Goal: Check status: Check status

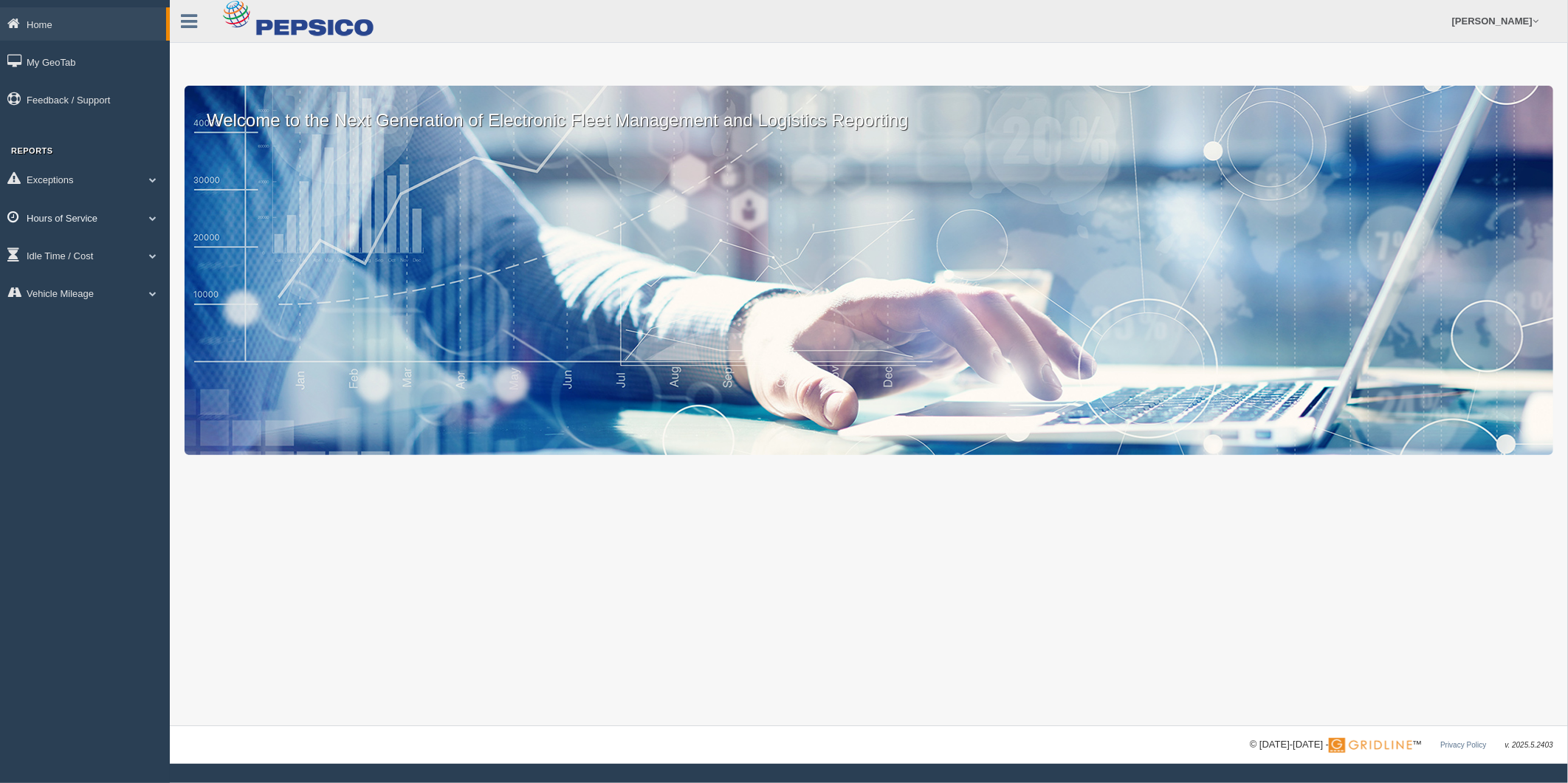
click at [134, 218] on link "Hours of Service" at bounding box center [85, 218] width 170 height 33
click at [114, 247] on link "HOS Explanation Reports" at bounding box center [96, 252] width 140 height 26
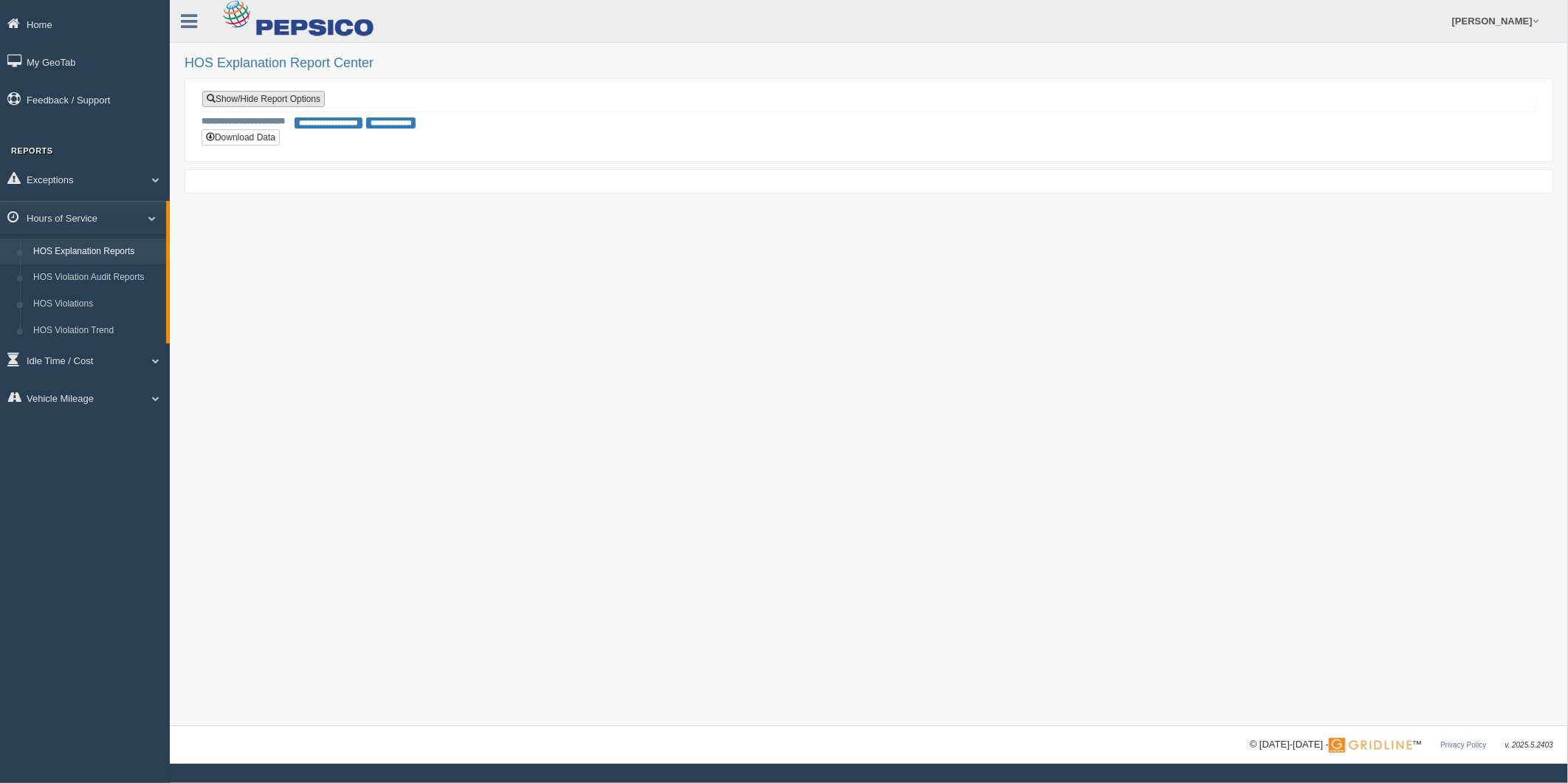
click at [296, 99] on link "Show/Hide Report Options" at bounding box center [263, 99] width 123 height 16
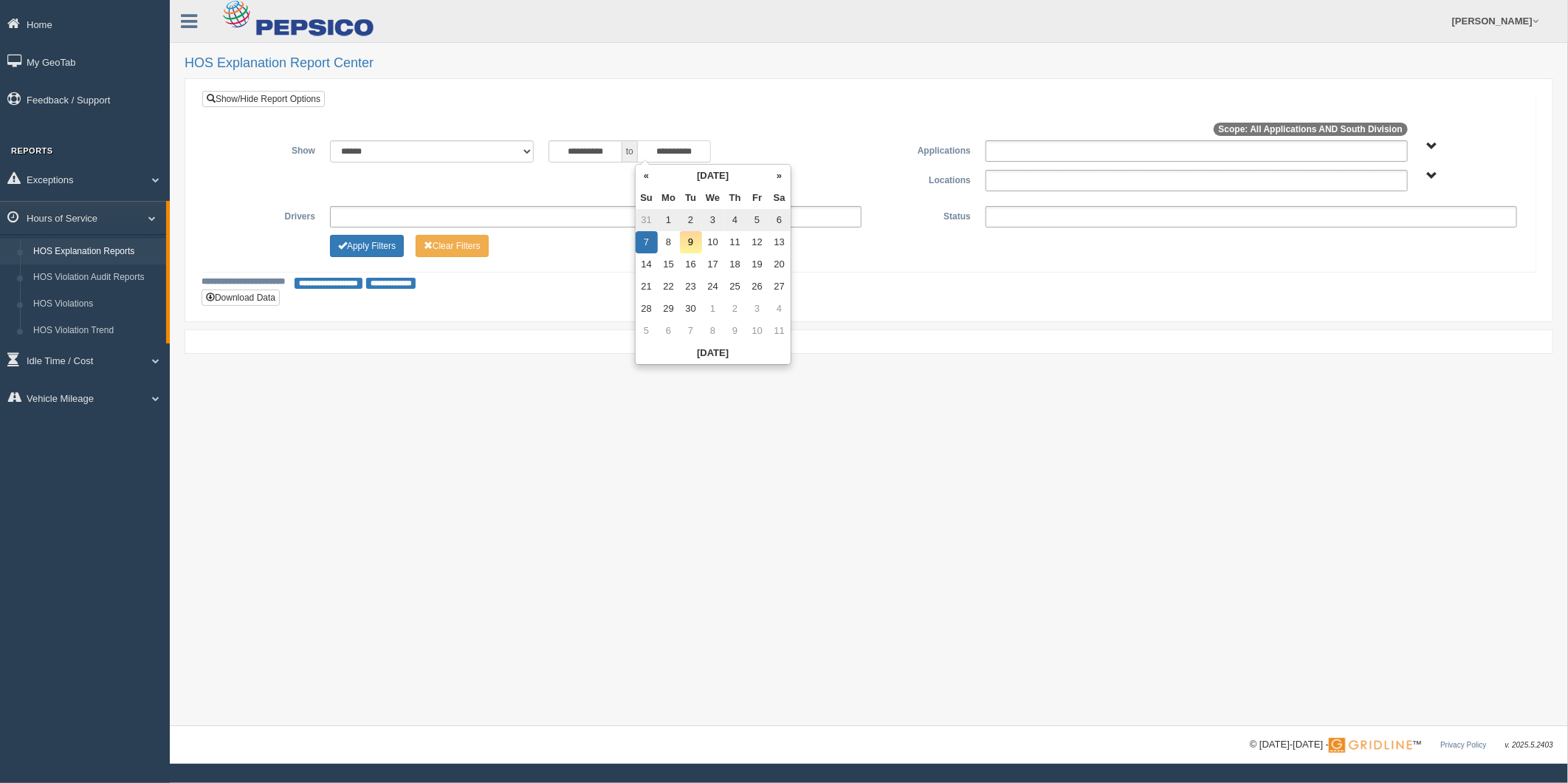
click at [666, 157] on input "**********" at bounding box center [673, 151] width 74 height 23
click at [696, 246] on td "9" at bounding box center [691, 242] width 23 height 23
type input "**********"
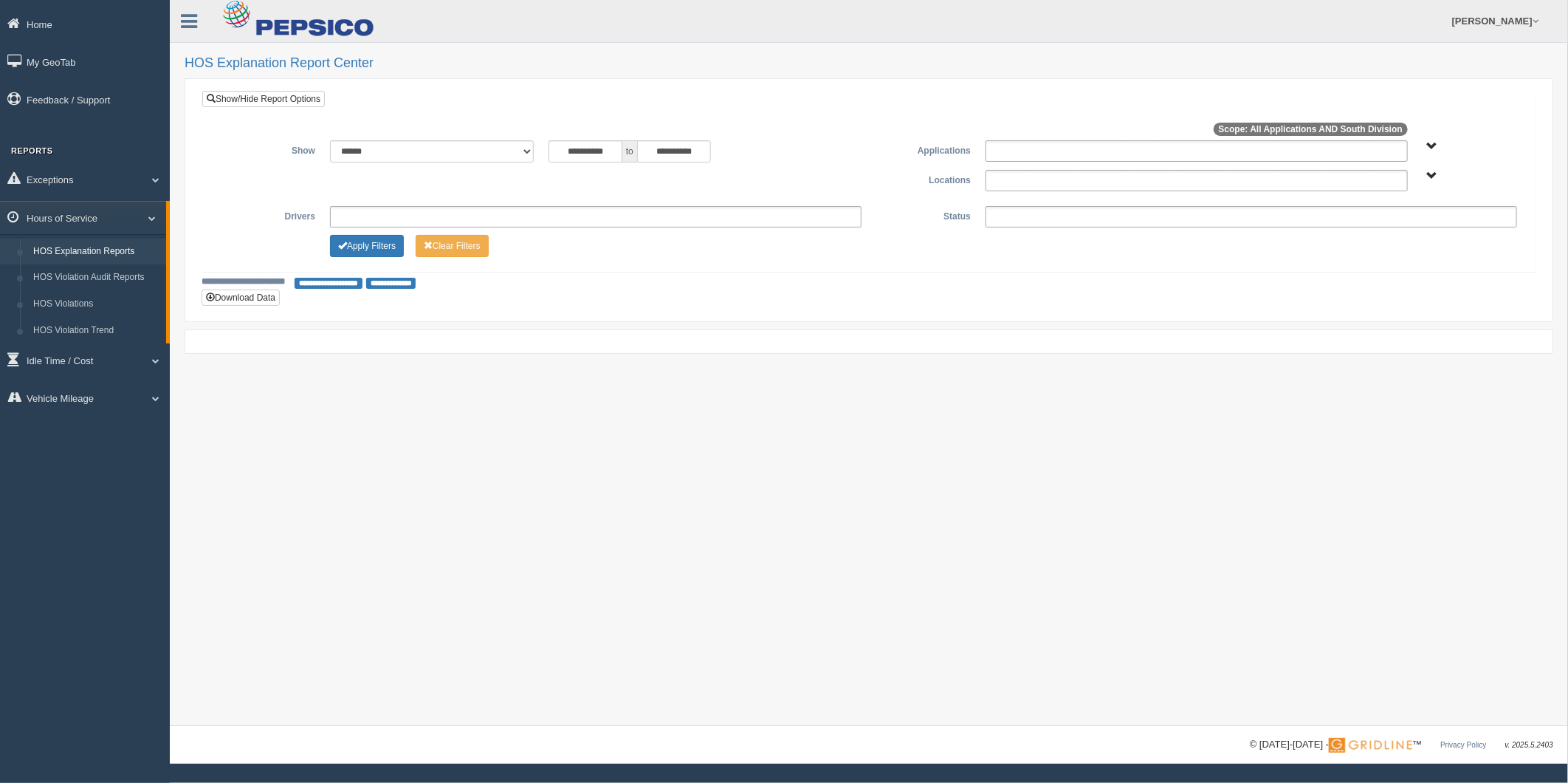
click at [360, 86] on form "**********" at bounding box center [869, 200] width 1342 height 228
click at [292, 103] on link "Show/Hide Report Options" at bounding box center [263, 99] width 123 height 16
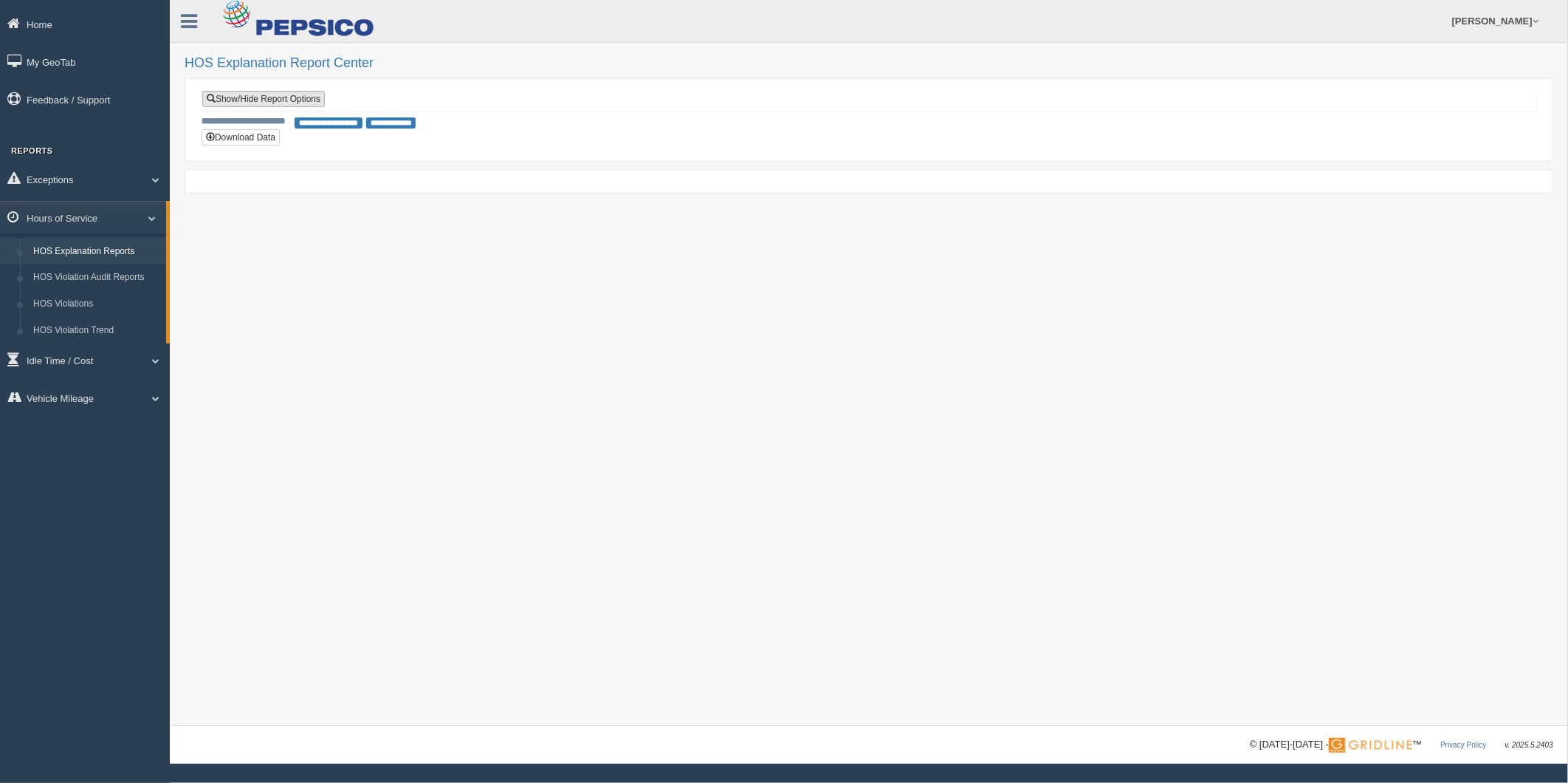
click at [290, 100] on link "Show/Hide Report Options" at bounding box center [263, 99] width 123 height 16
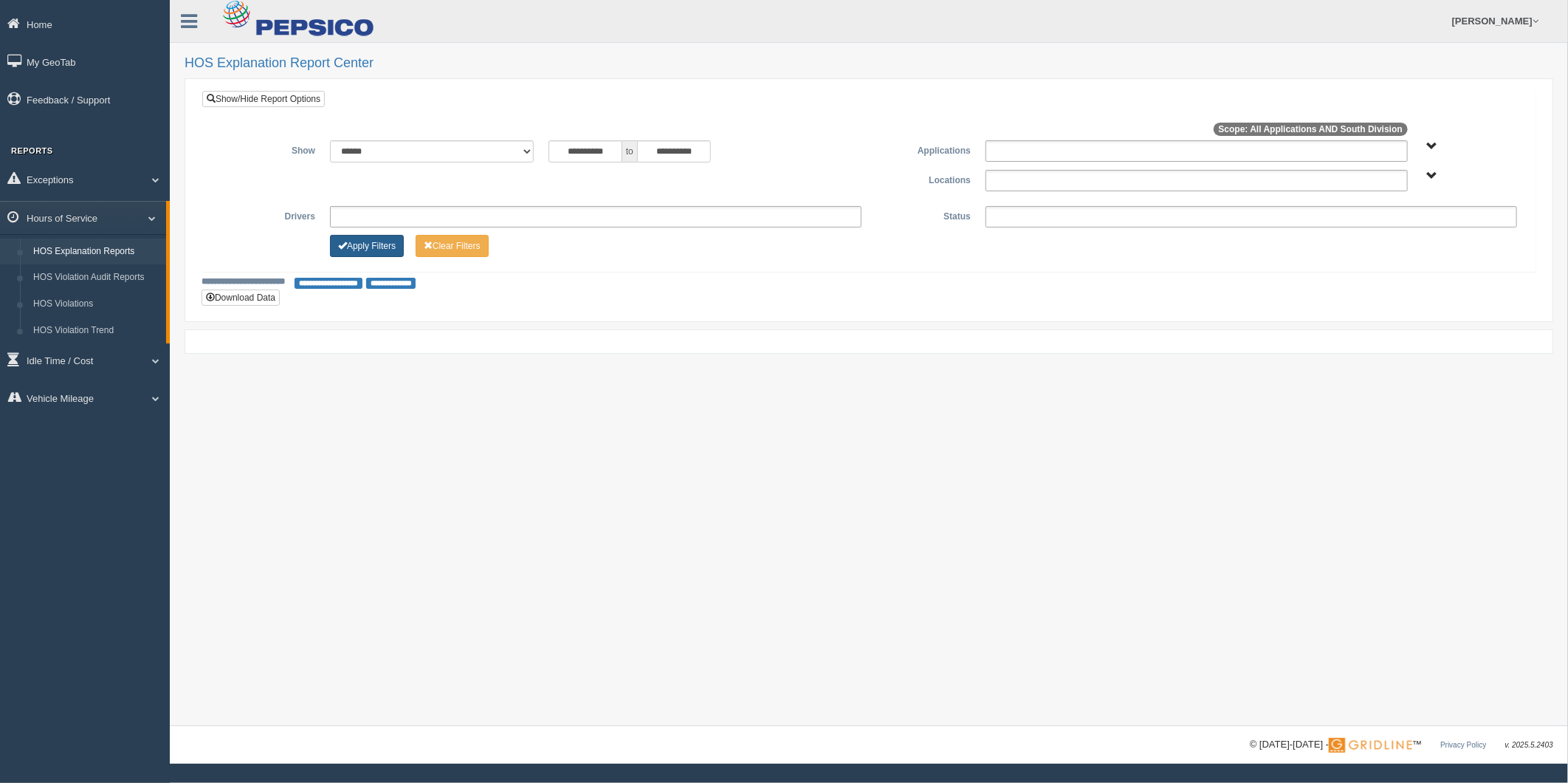
click at [367, 241] on button "Apply Filters" at bounding box center [367, 245] width 74 height 23
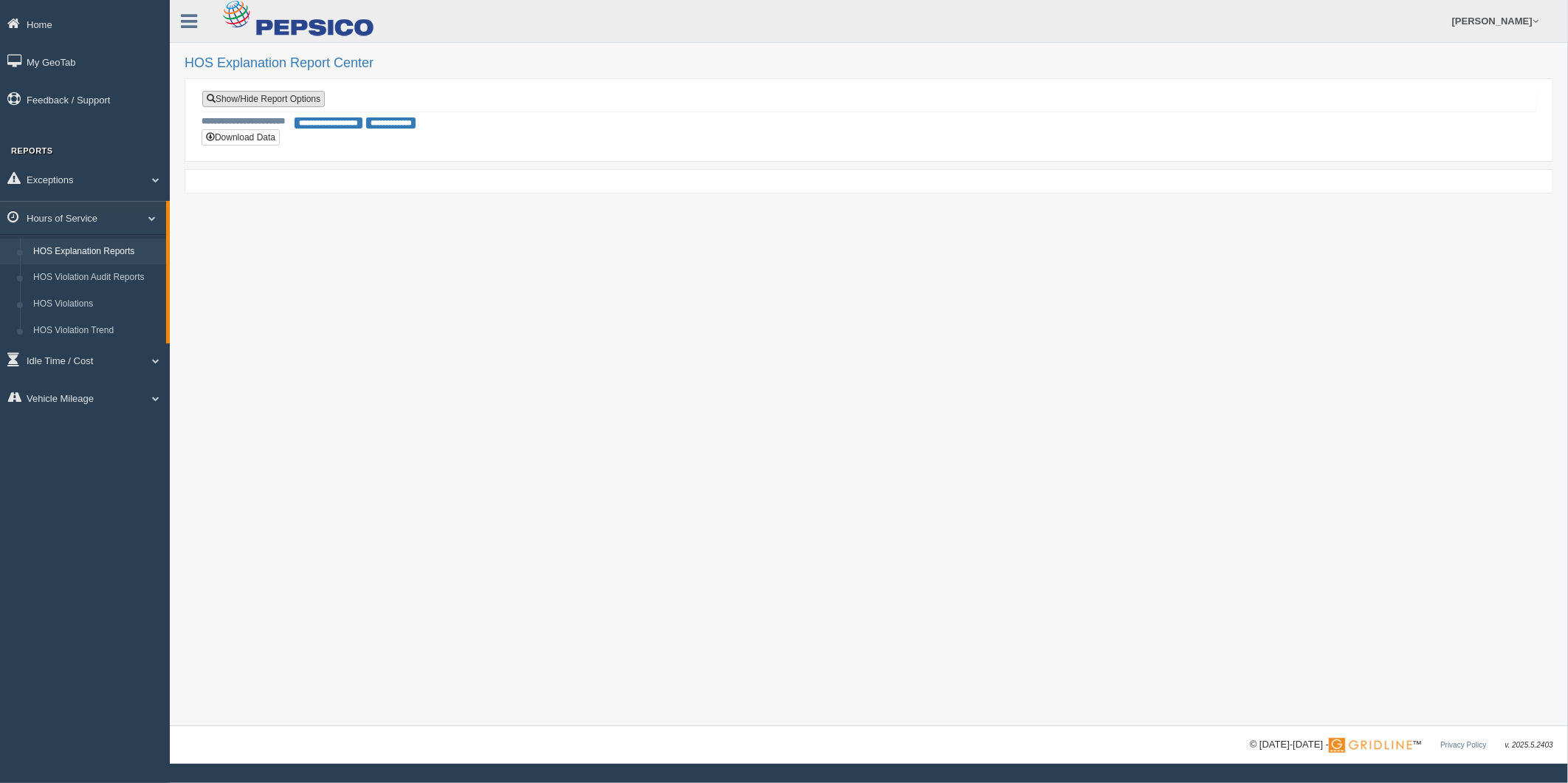
click at [283, 91] on link "Show/Hide Report Options" at bounding box center [263, 99] width 123 height 16
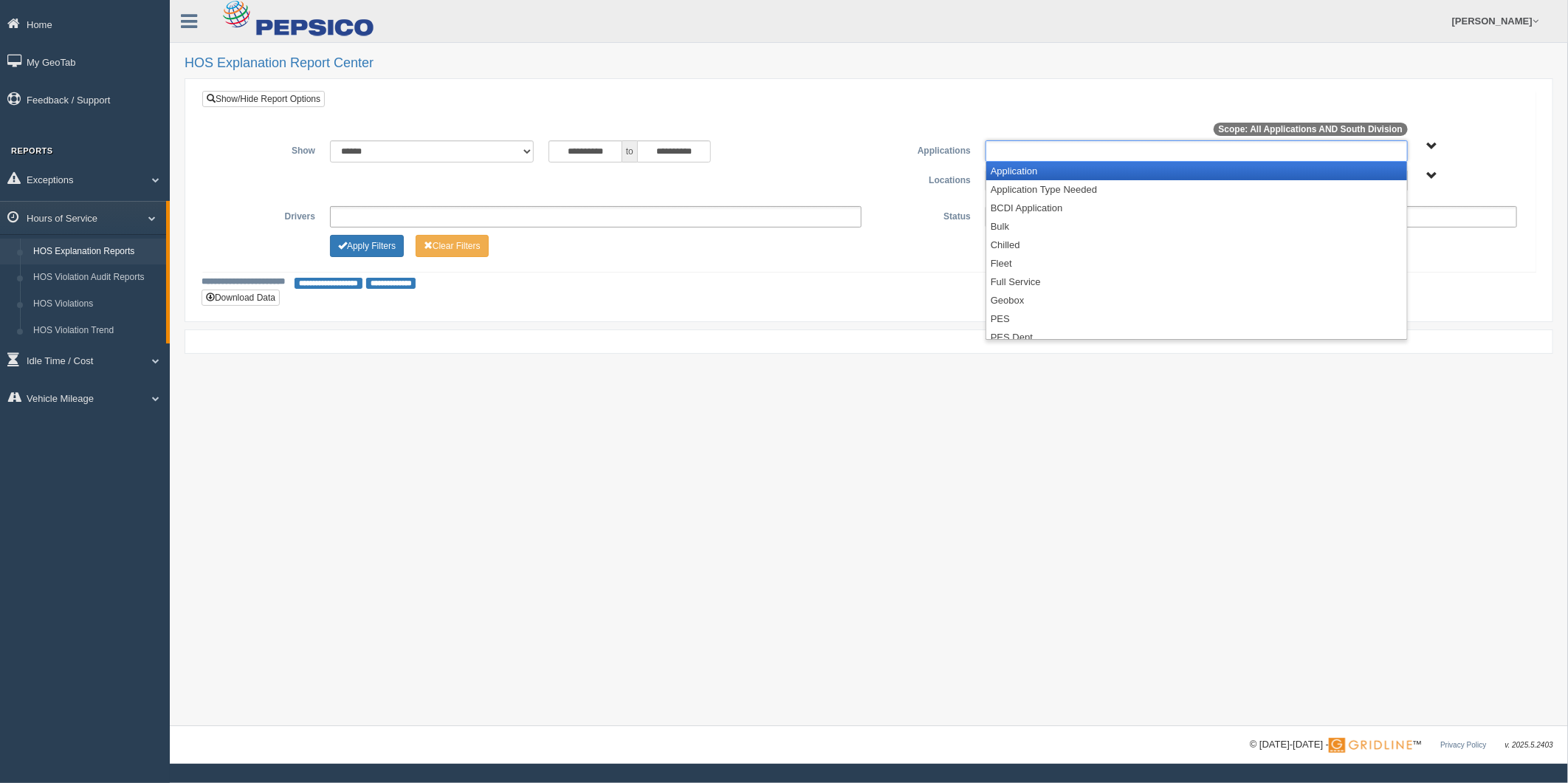
click at [1083, 154] on ul at bounding box center [1197, 151] width 422 height 22
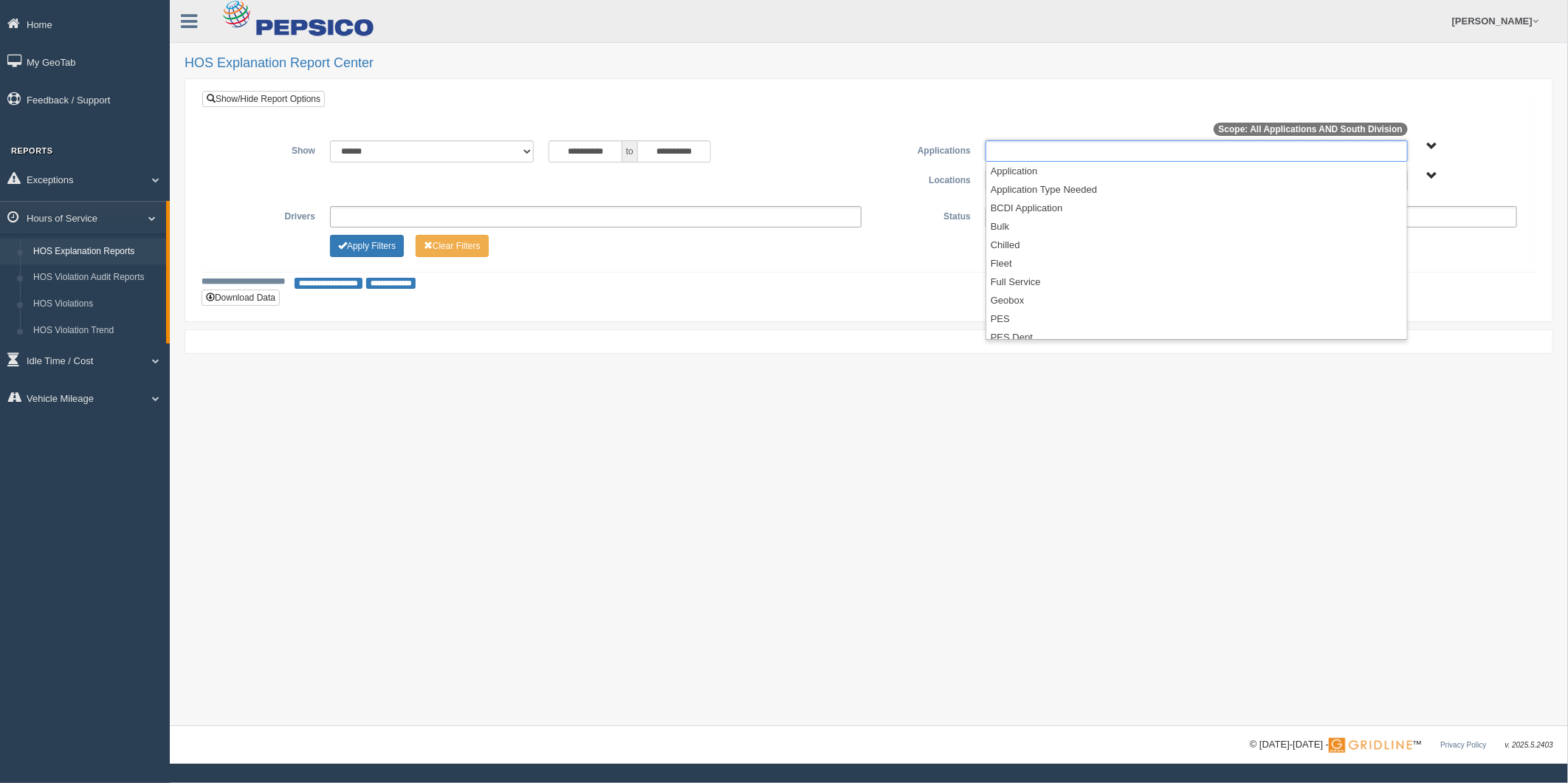
click at [905, 74] on div "**********" at bounding box center [869, 363] width 1399 height 726
type input "**********"
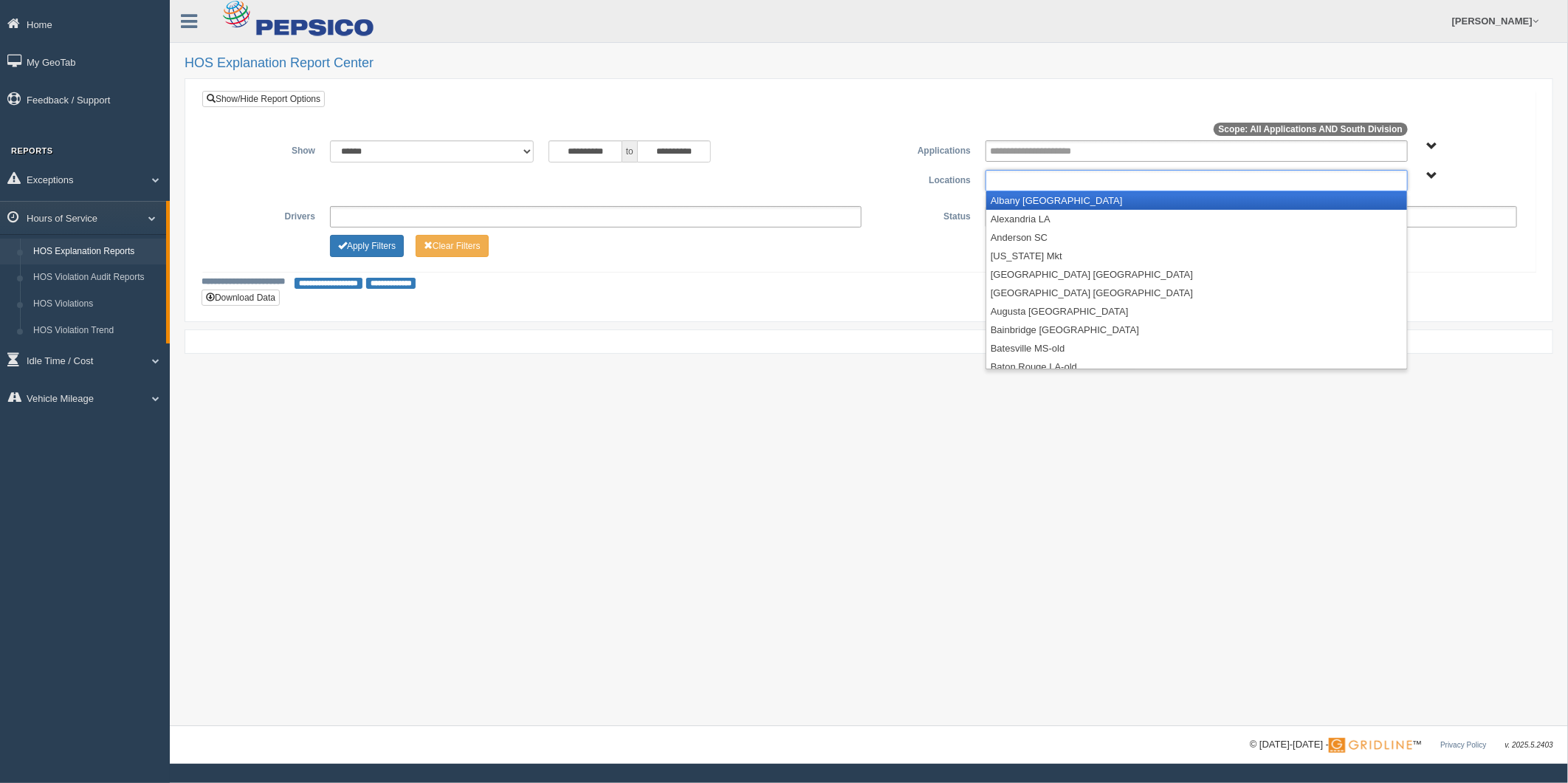
click at [1075, 181] on ul at bounding box center [1197, 181] width 422 height 22
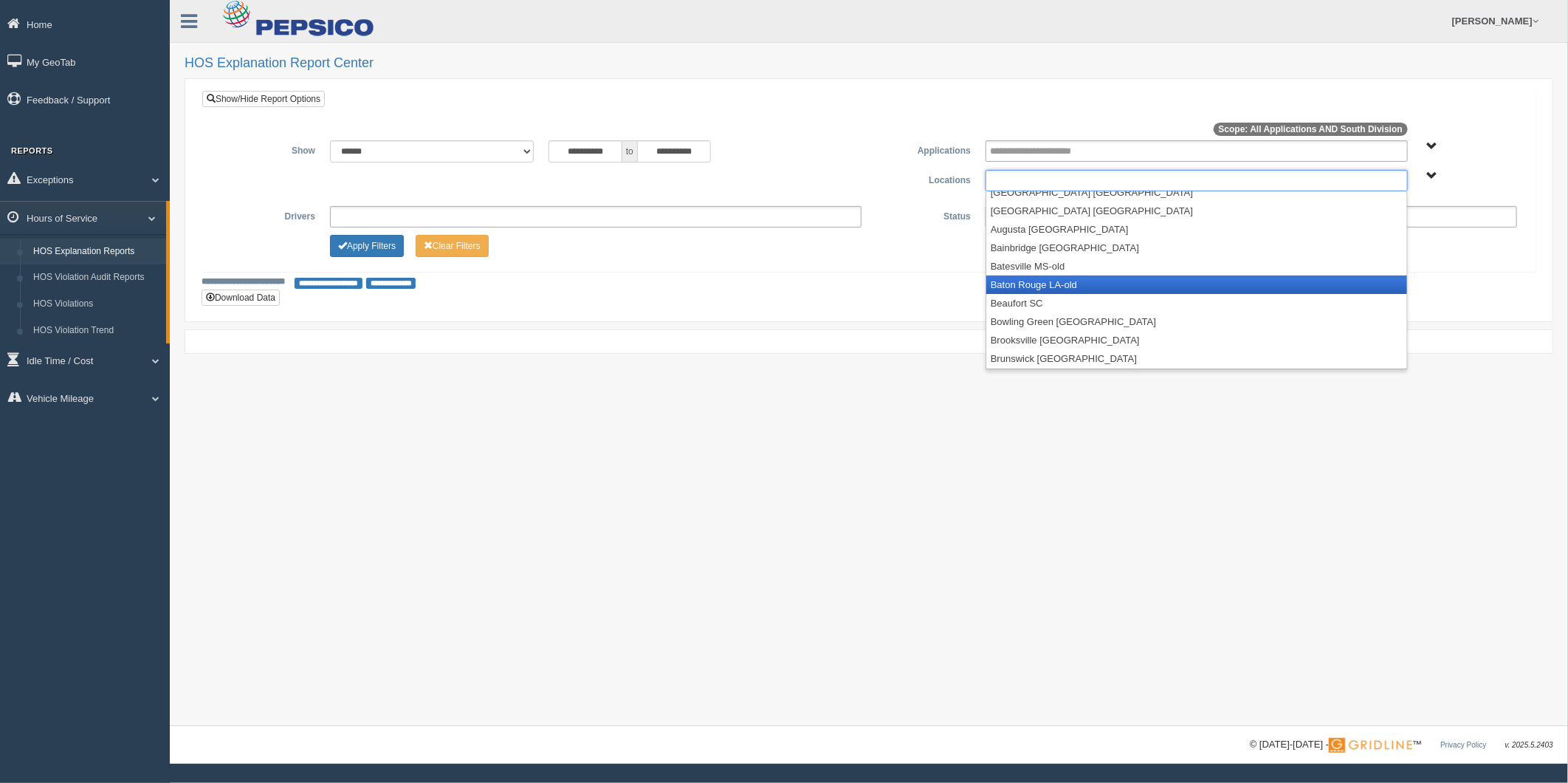
scroll to position [164, 0]
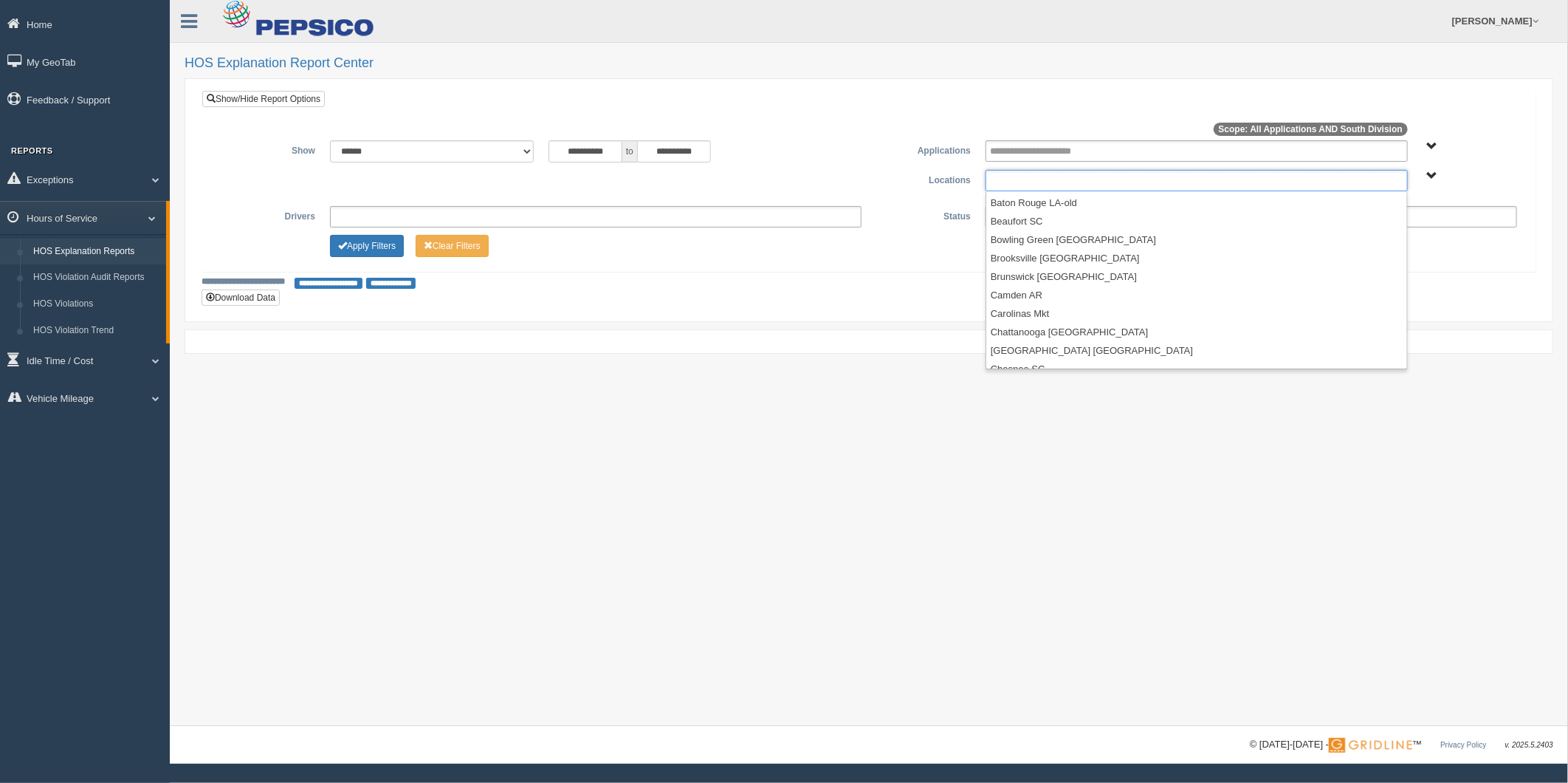
type input "**********"
drag, startPoint x: 888, startPoint y: 104, endPoint x: 909, endPoint y: 94, distance: 23.3
click at [893, 98] on div "**********" at bounding box center [868, 181] width 1333 height 181
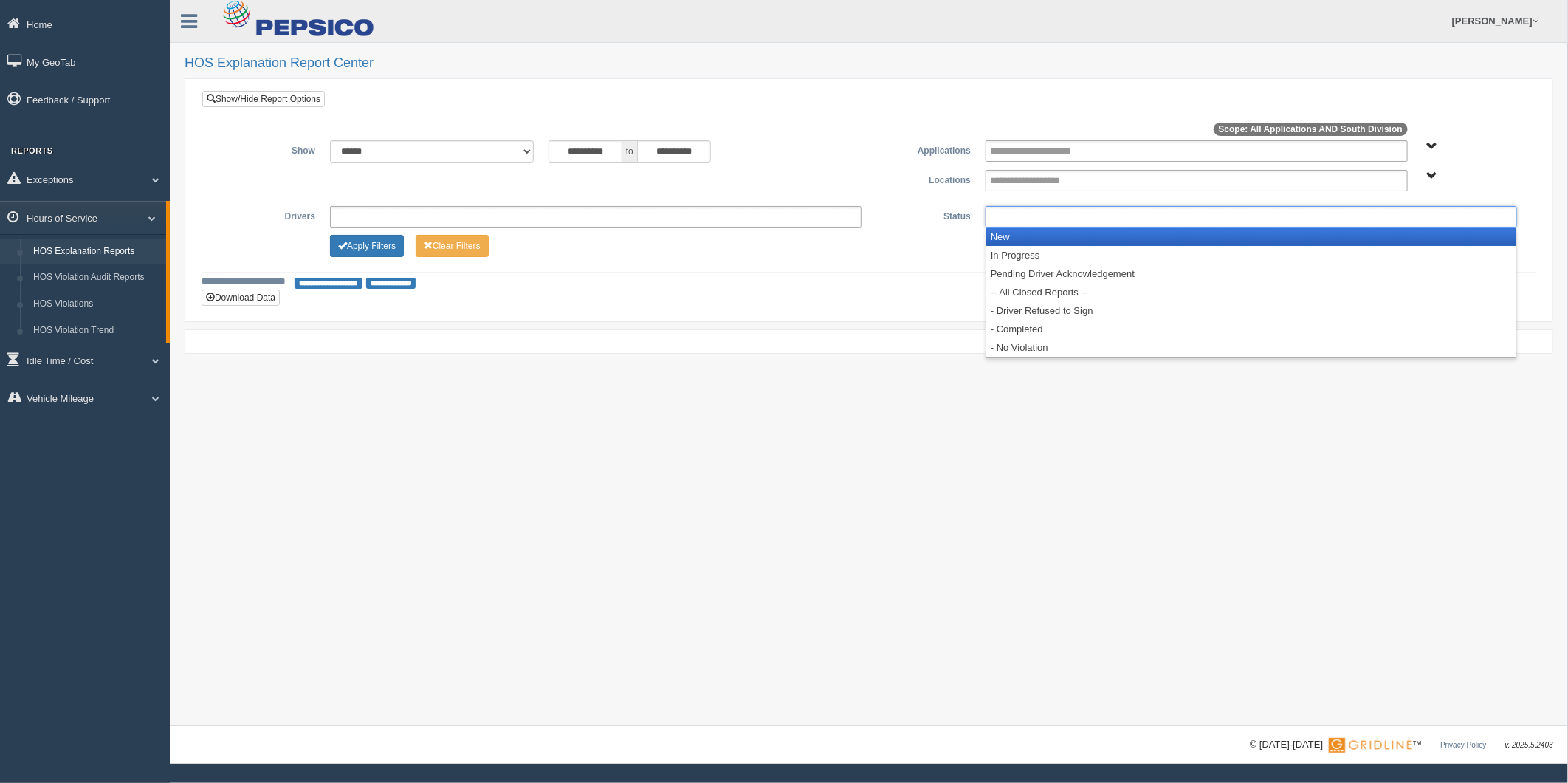
click at [1034, 221] on ul at bounding box center [1251, 217] width 532 height 22
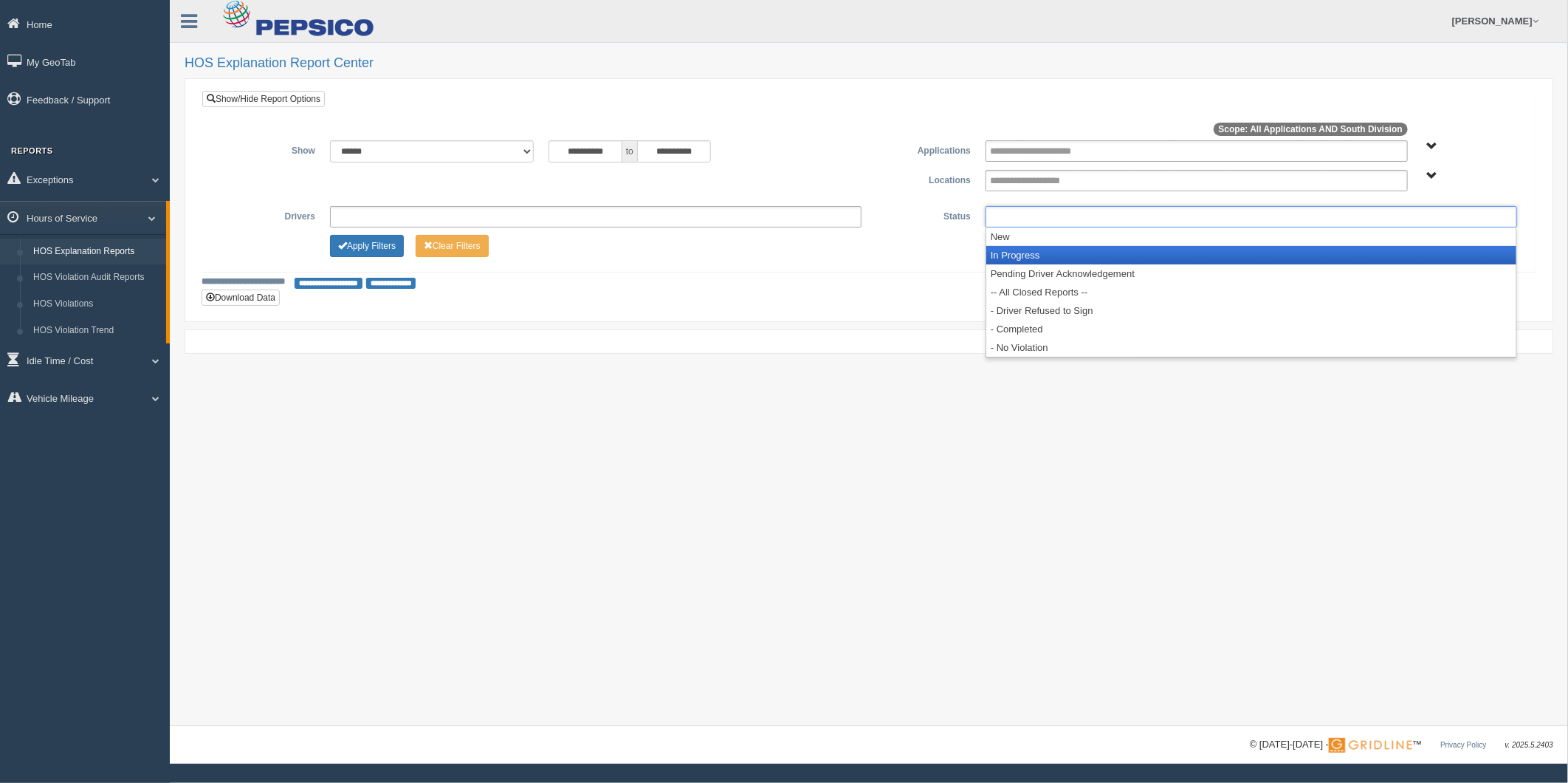
click at [1045, 252] on li "In Progress" at bounding box center [1251, 256] width 530 height 19
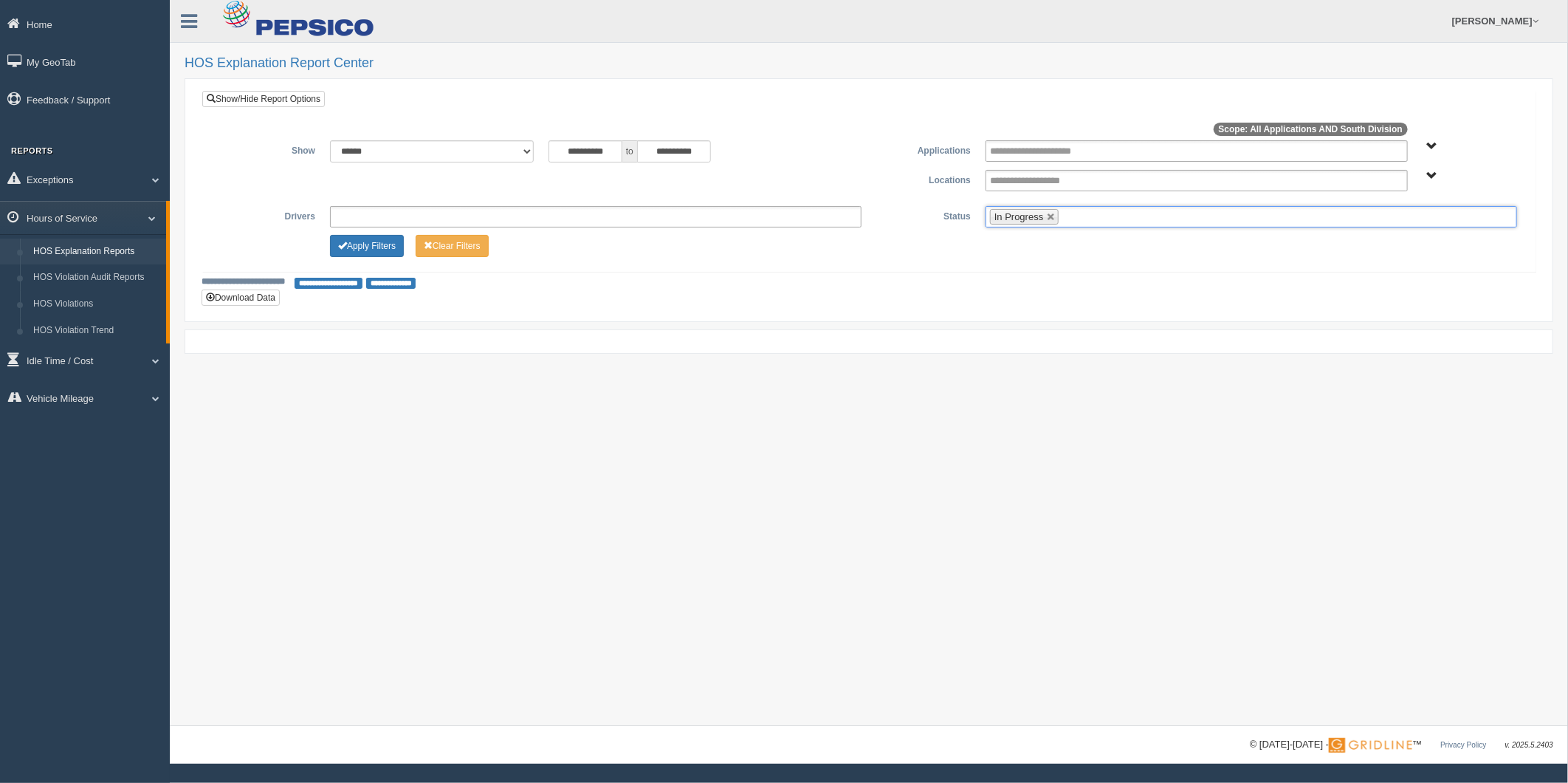
click at [1104, 207] on ul "In Progress" at bounding box center [1251, 217] width 532 height 22
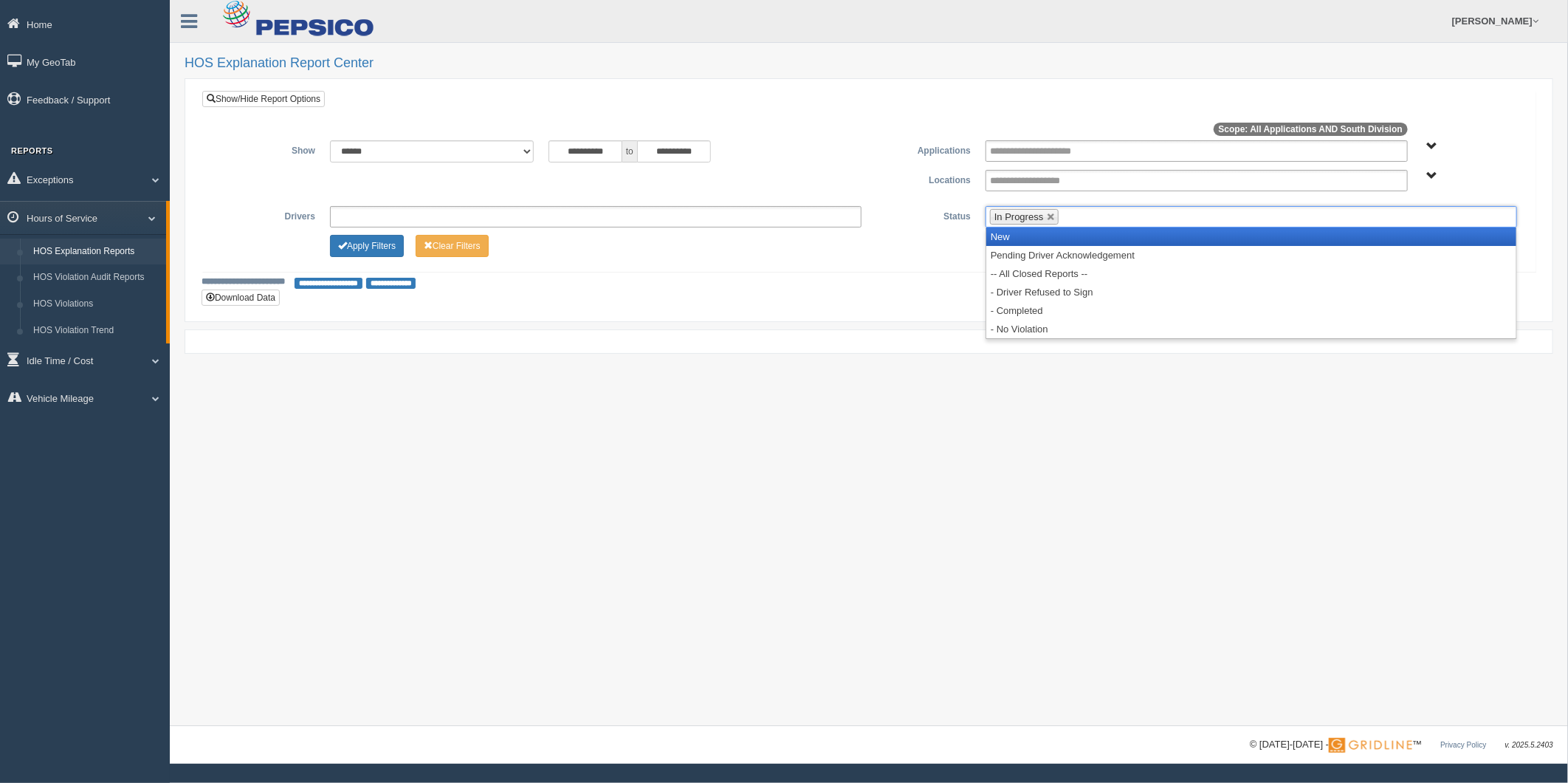
drag, startPoint x: 1105, startPoint y: 238, endPoint x: 1121, endPoint y: 224, distance: 21.3
click at [1107, 238] on li "New" at bounding box center [1251, 237] width 530 height 19
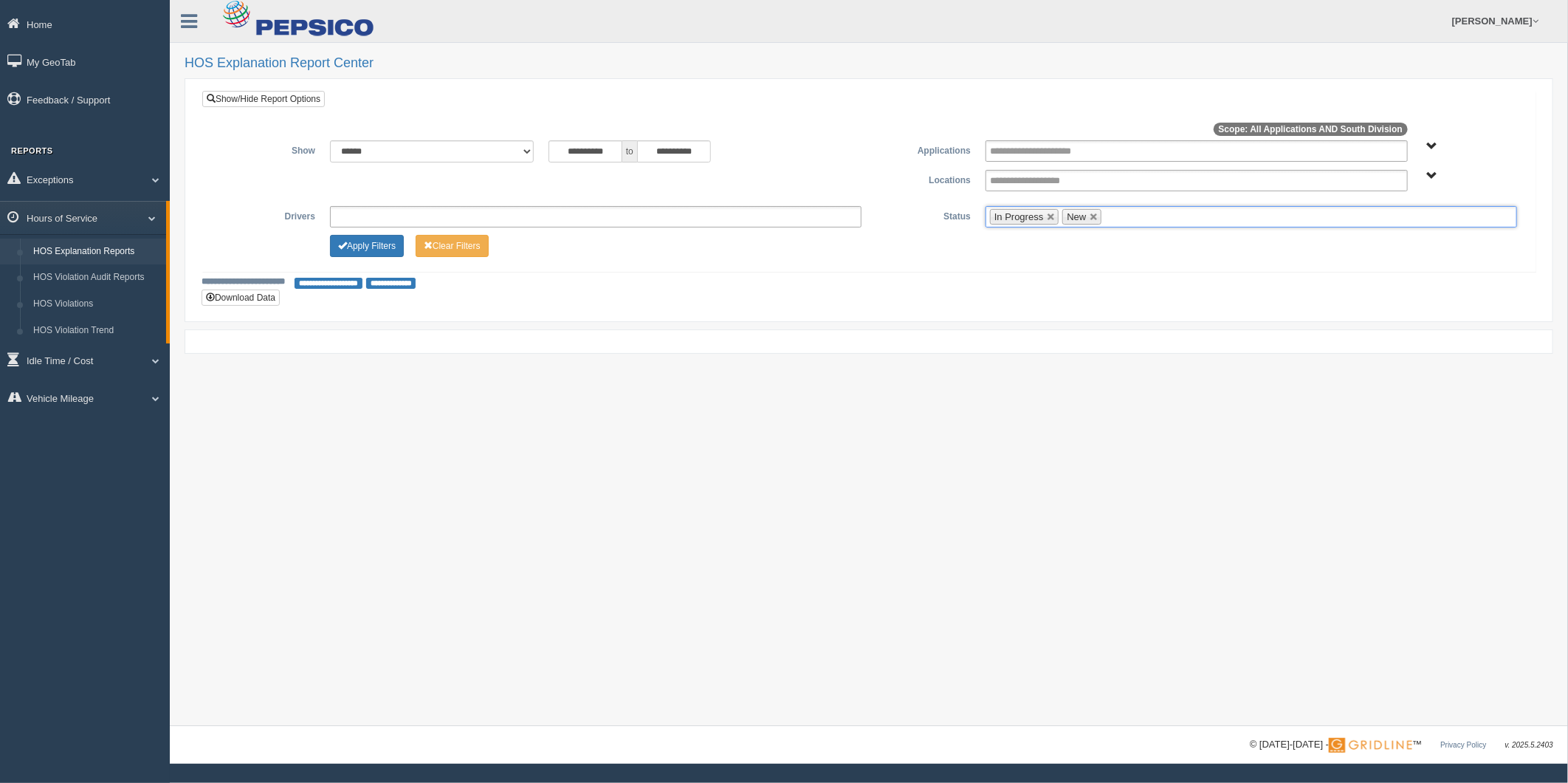
click at [1145, 220] on ul "In Progress New" at bounding box center [1251, 217] width 532 height 22
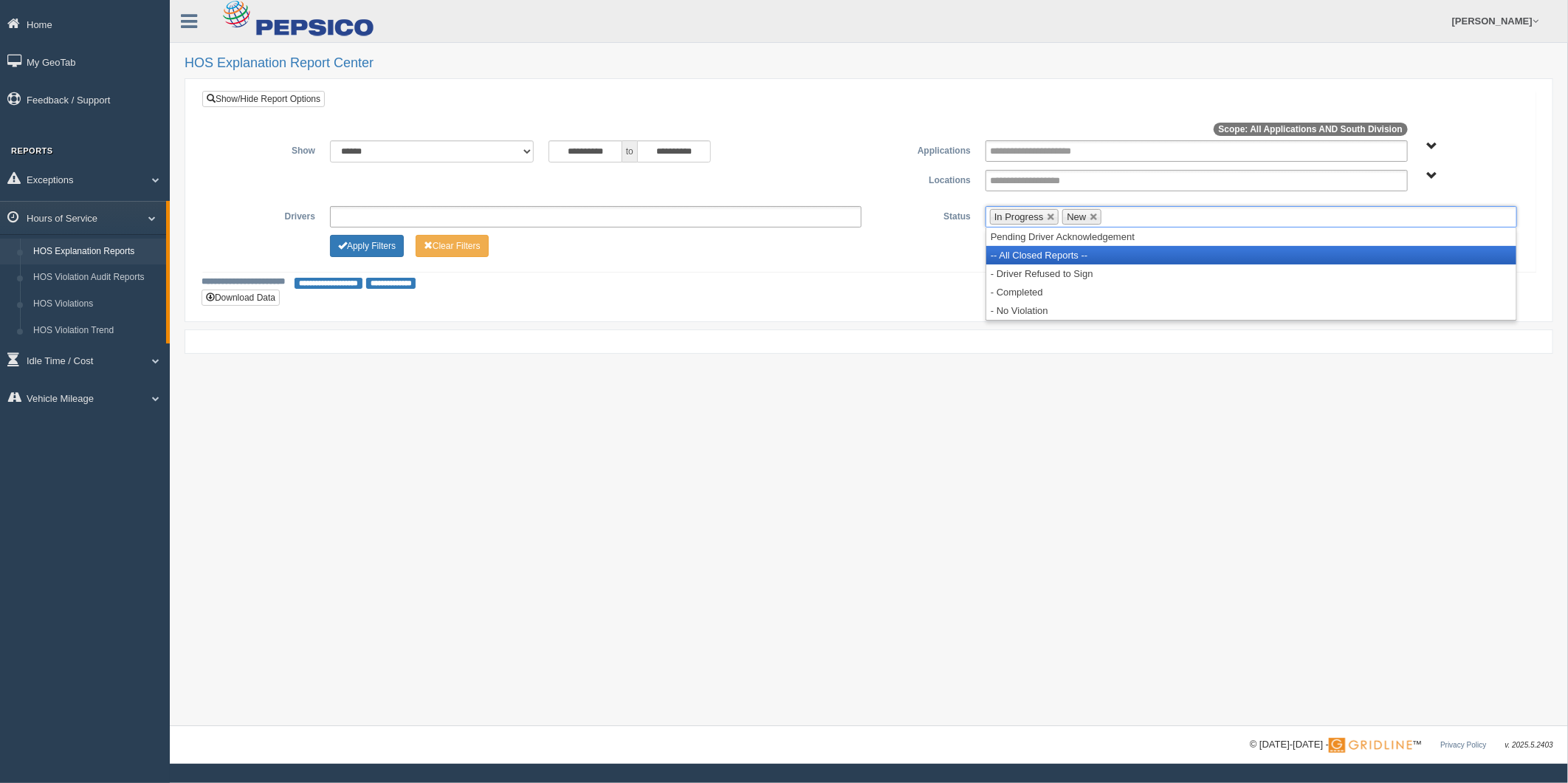
click at [1111, 249] on li "-- All Closed Reports --" at bounding box center [1251, 256] width 530 height 19
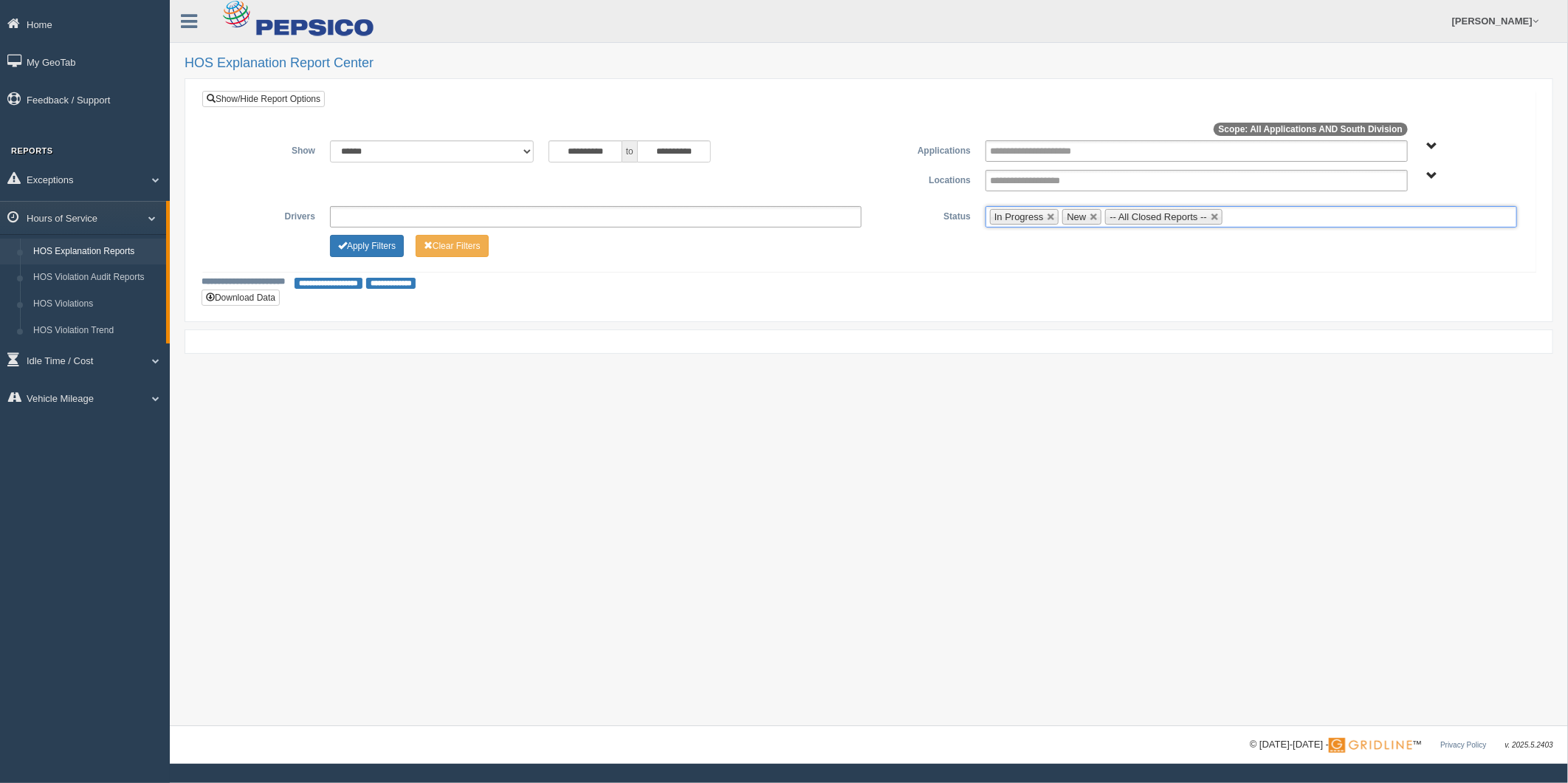
click at [1246, 217] on ul "In Progress New -- All Closed Reports --" at bounding box center [1251, 217] width 532 height 22
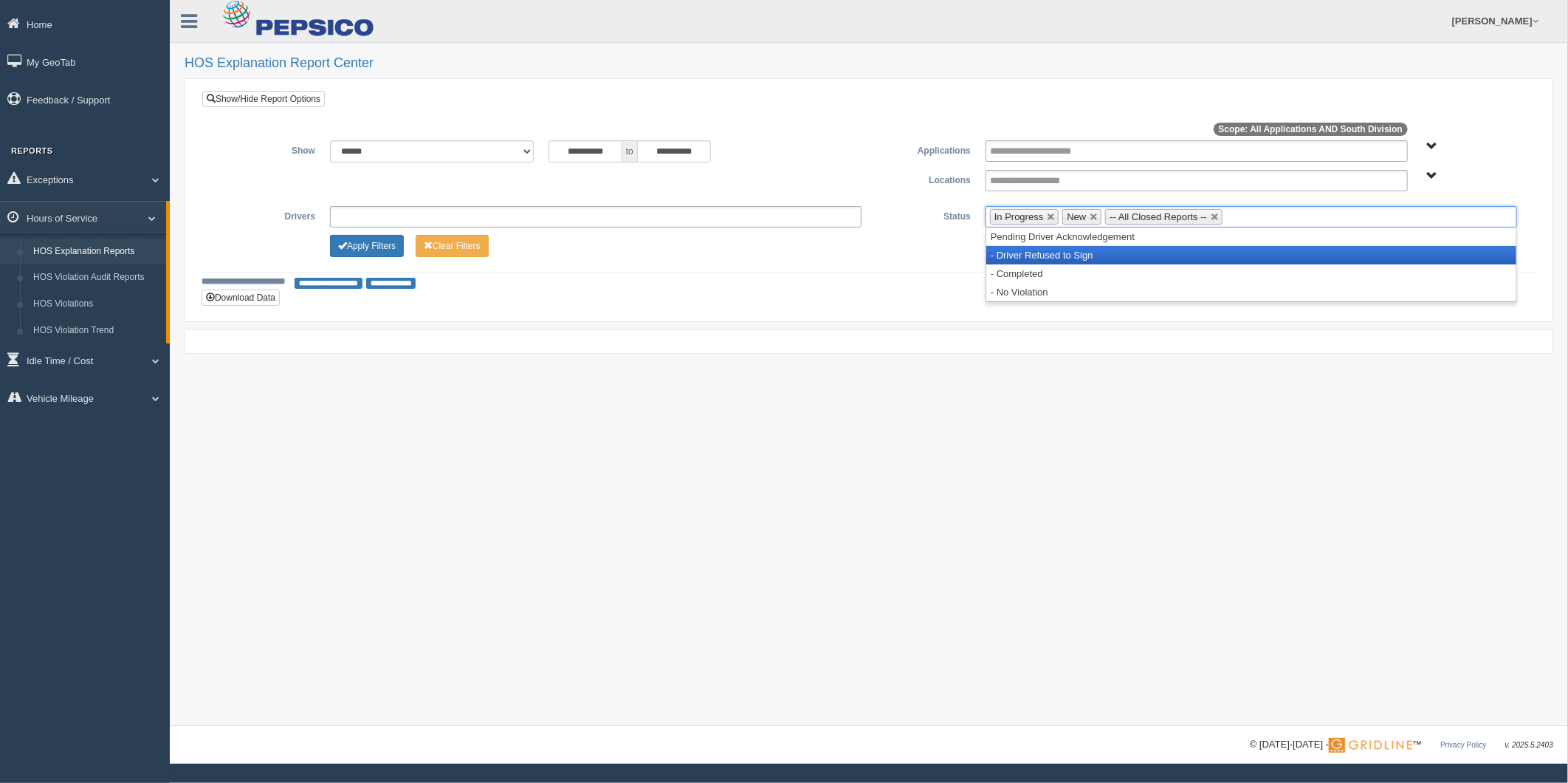
drag, startPoint x: 1194, startPoint y: 252, endPoint x: 1272, endPoint y: 229, distance: 81.3
click at [1198, 249] on li "- Driver Refused to Sign" at bounding box center [1251, 256] width 530 height 19
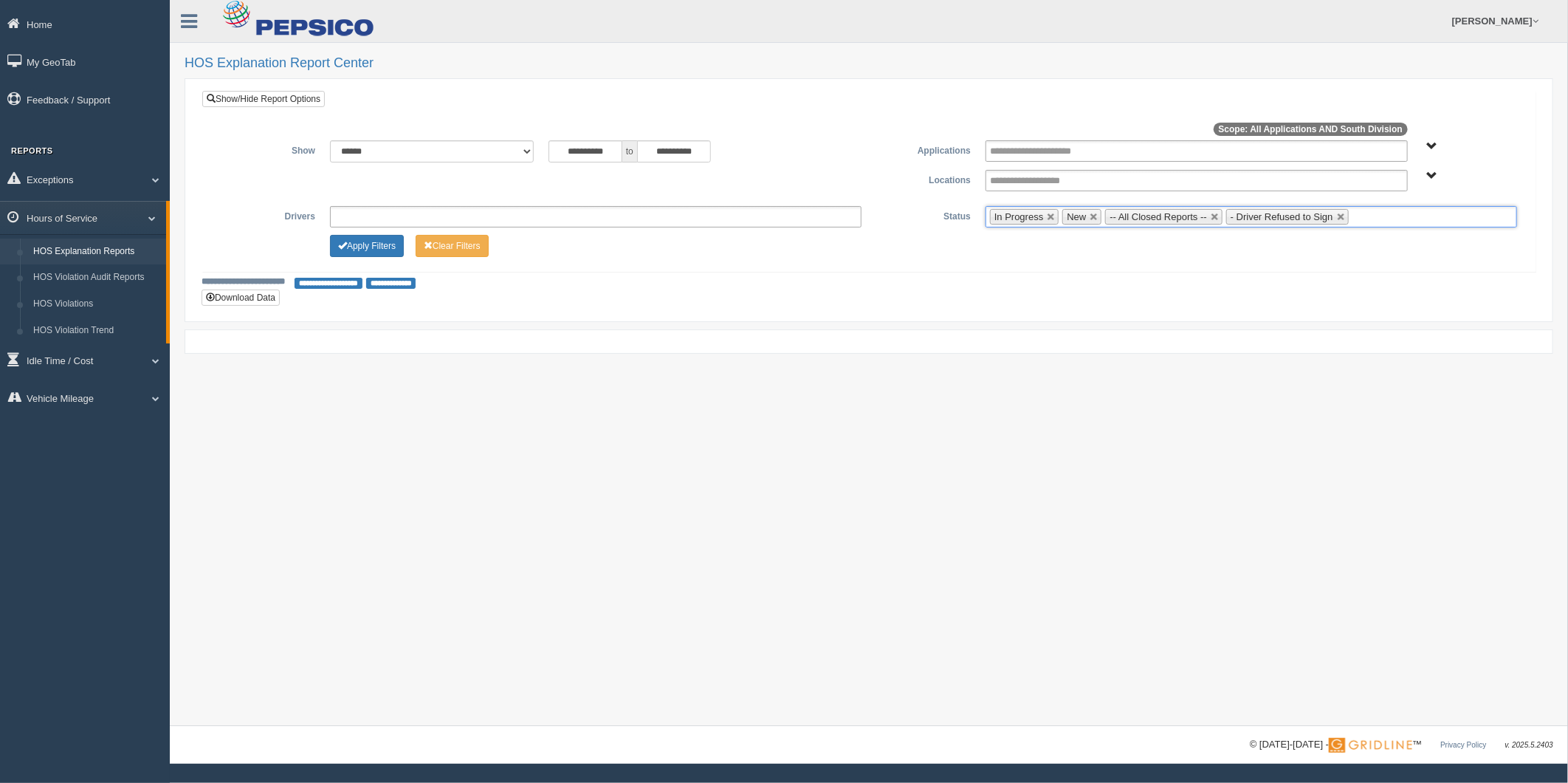
click at [1445, 218] on ul "In Progress New -- All Closed Reports -- - Driver Refused to Sign" at bounding box center [1251, 217] width 532 height 22
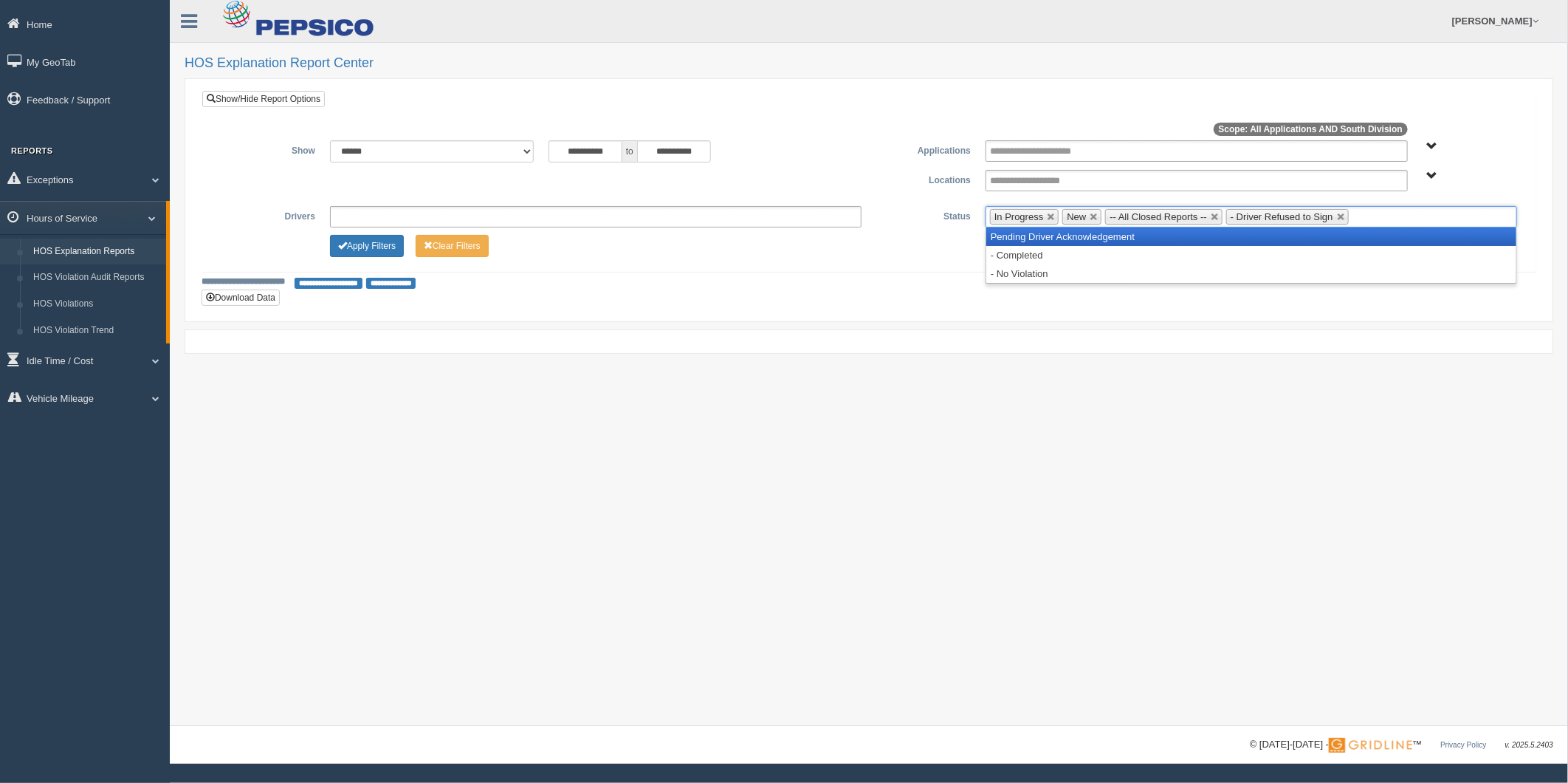
click at [1273, 244] on li "Pending Driver Acknowledgement" at bounding box center [1251, 237] width 530 height 19
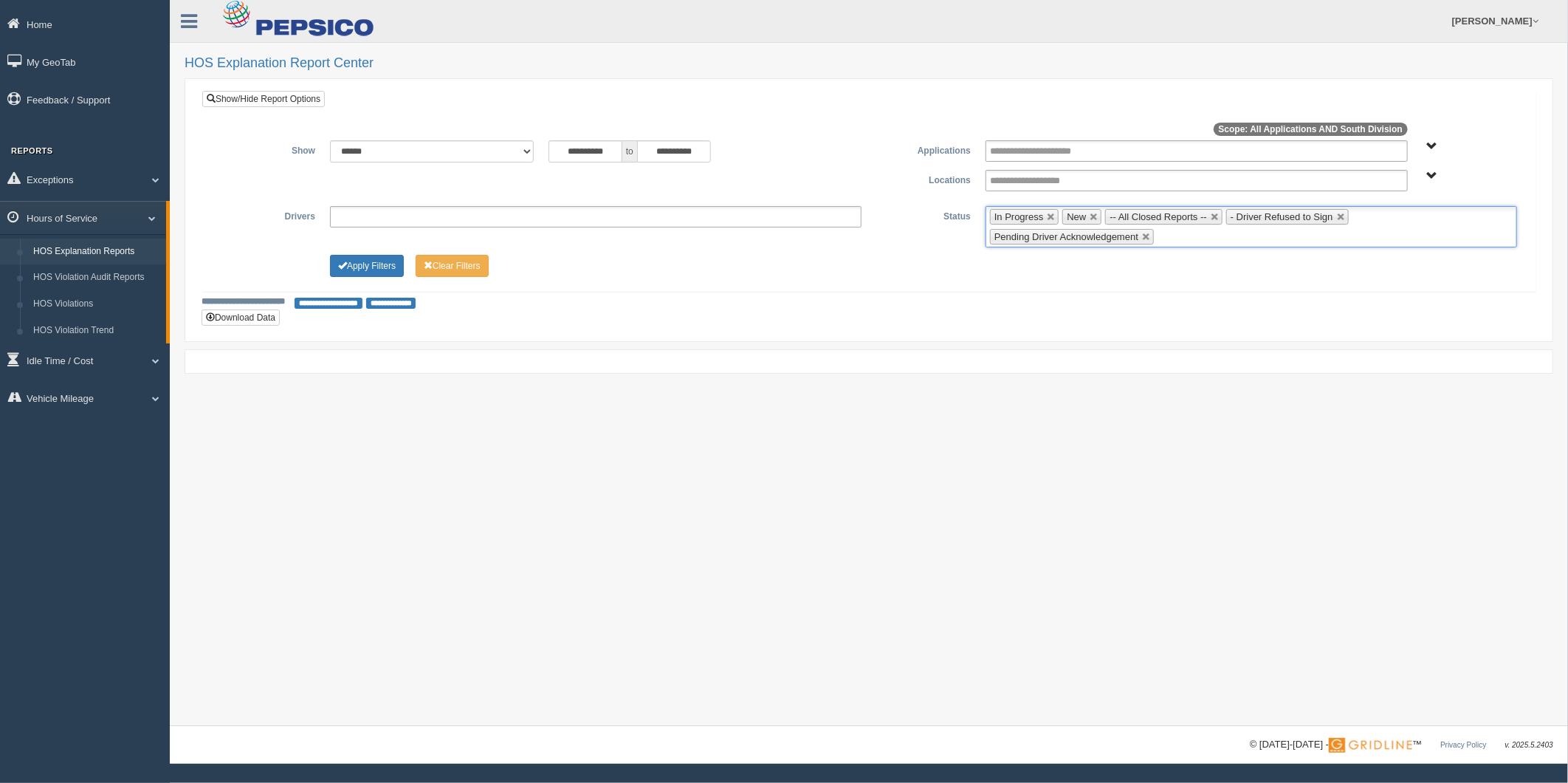
click at [1391, 220] on ul "In Progress New -- All Closed Reports -- - Driver Refused to Sign Pending Drive…" at bounding box center [1251, 226] width 532 height 41
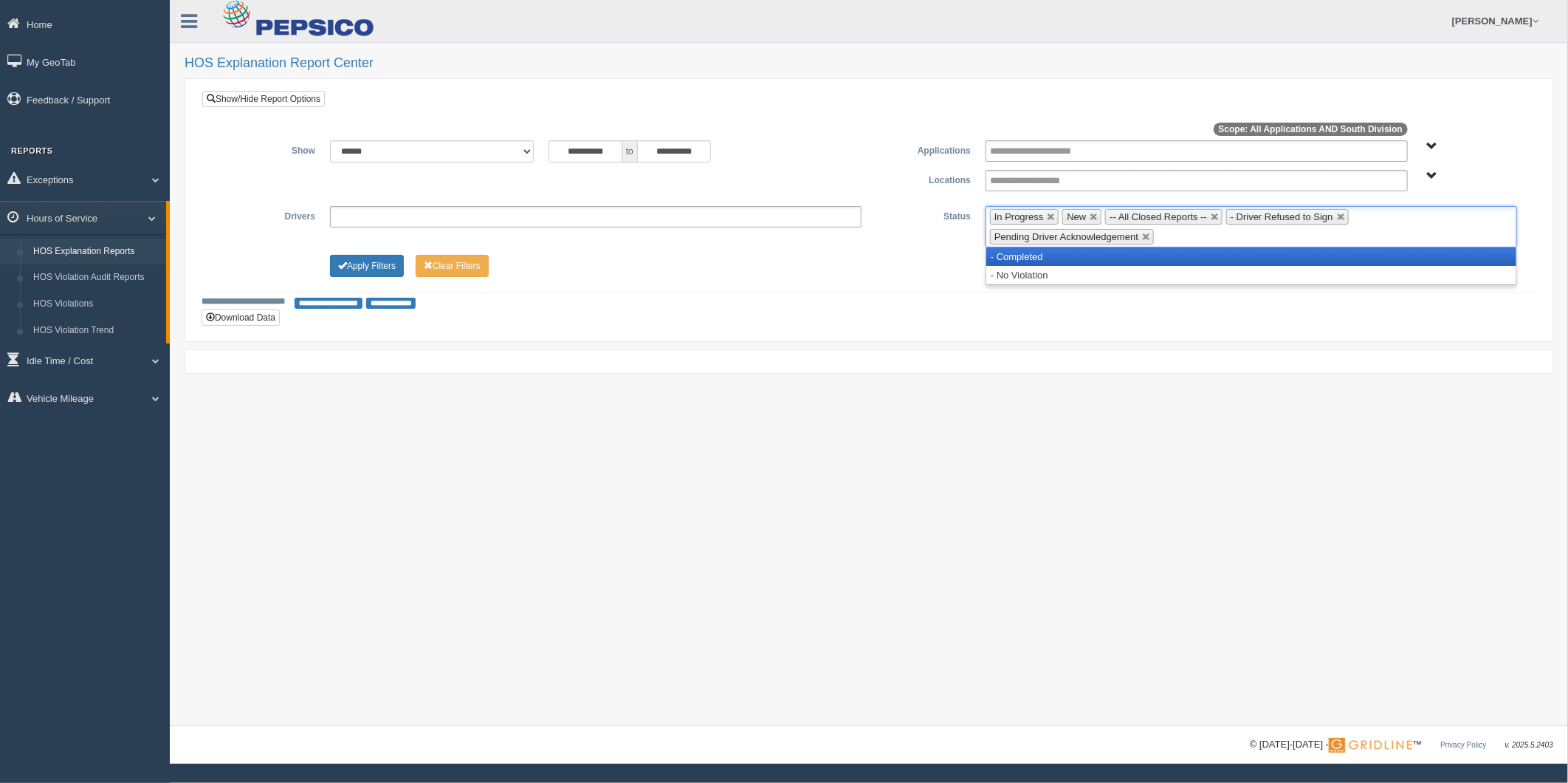
click at [1241, 249] on li "- Completed" at bounding box center [1251, 256] width 530 height 19
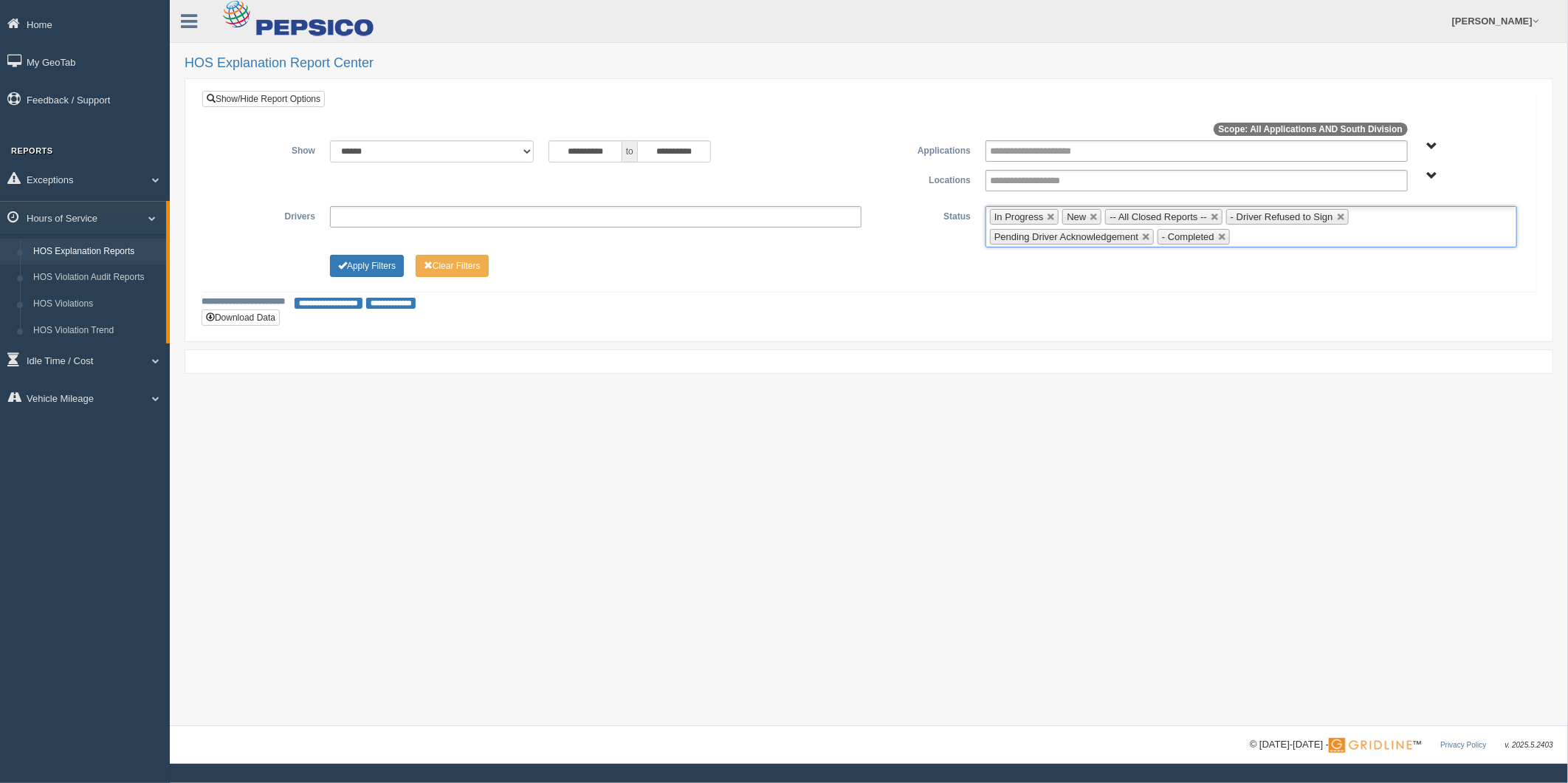
click at [1319, 244] on ul "In Progress New -- All Closed Reports -- - Driver Refused to Sign Pending Drive…" at bounding box center [1251, 226] width 532 height 41
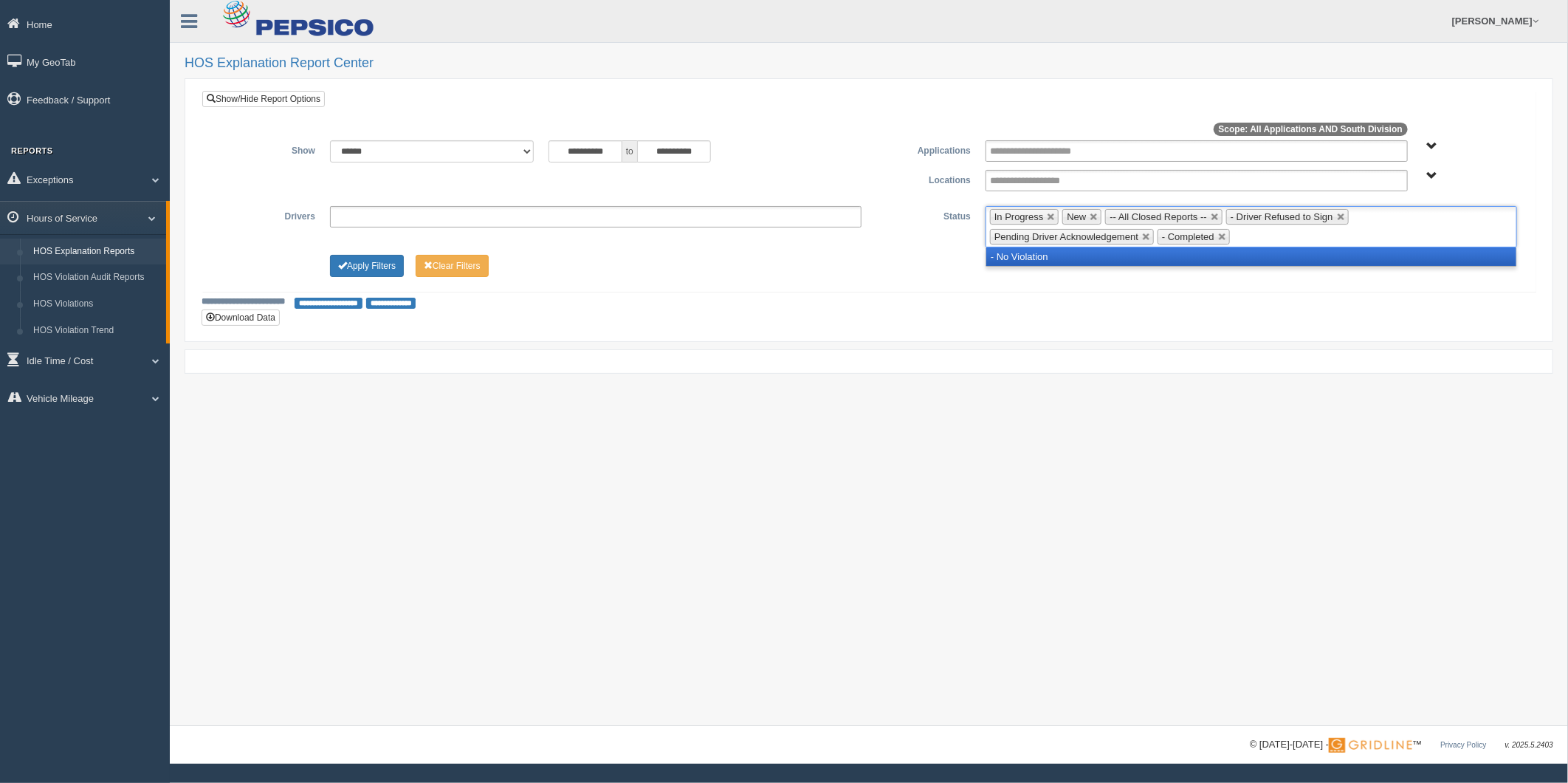
click at [1276, 252] on li "- No Violation" at bounding box center [1251, 256] width 530 height 19
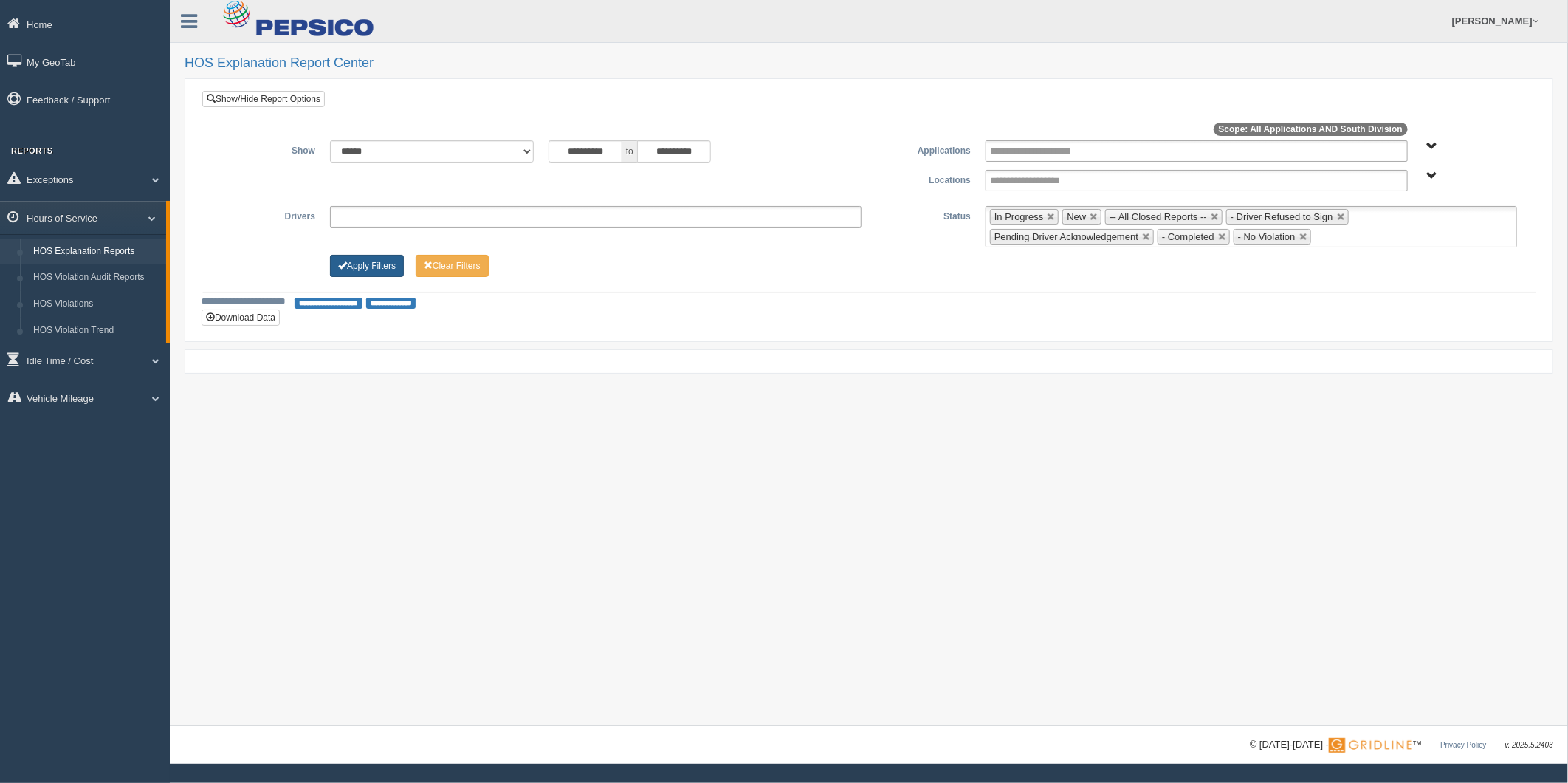
click at [370, 277] on button "Apply Filters" at bounding box center [367, 266] width 74 height 23
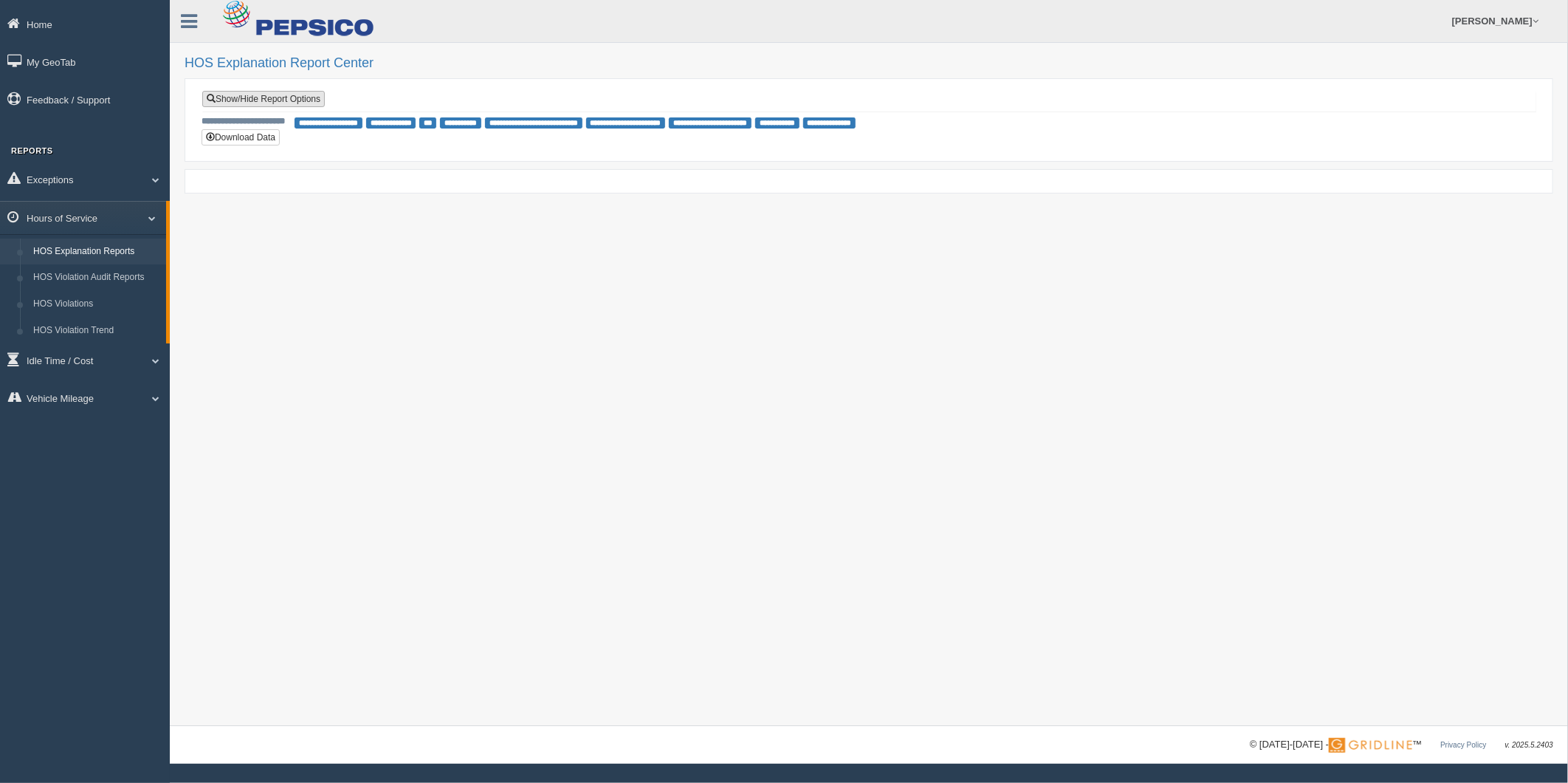
click at [313, 103] on link "Show/Hide Report Options" at bounding box center [263, 99] width 123 height 16
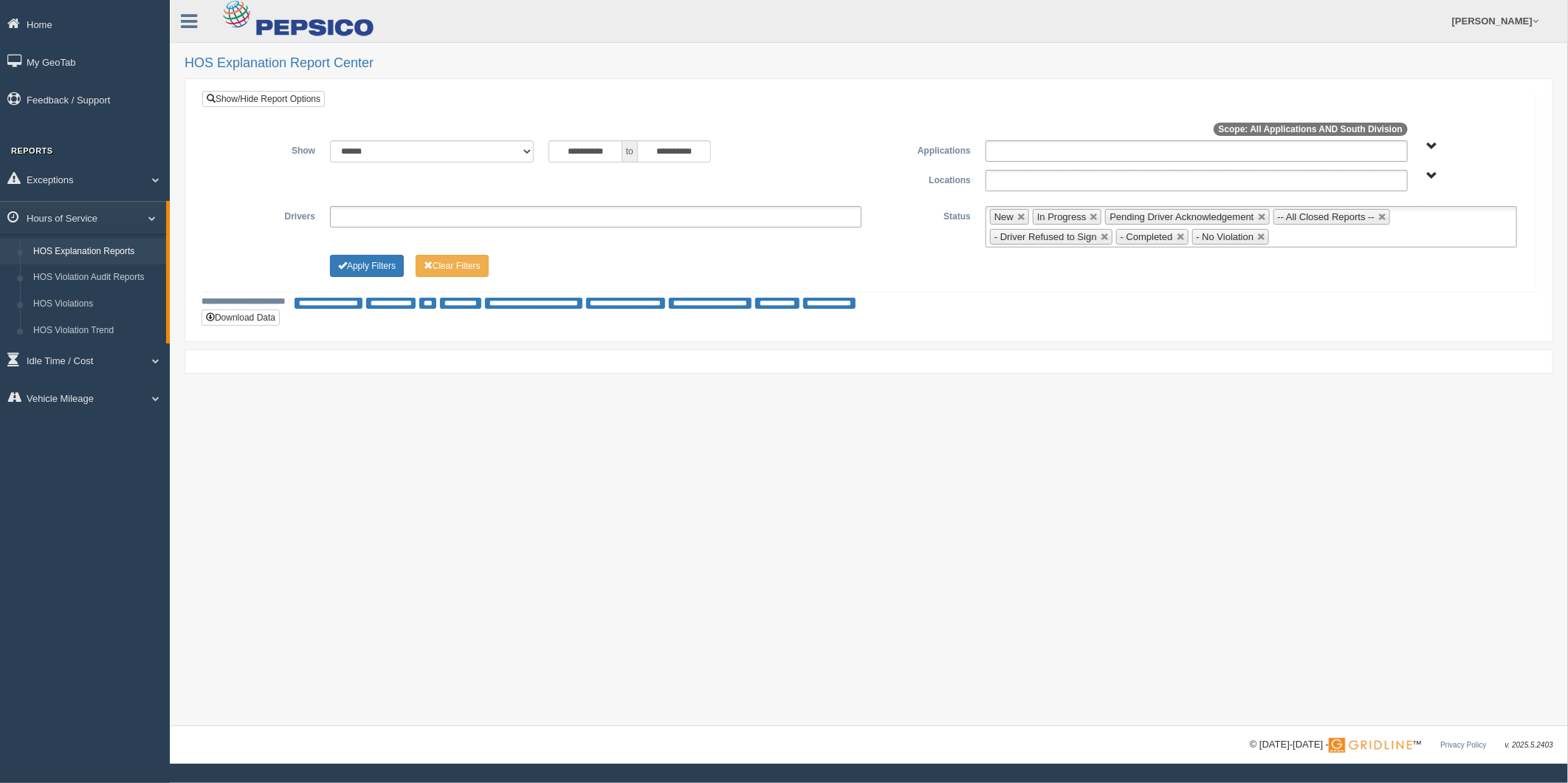
click at [611, 170] on div at bounding box center [541, 170] width 655 height 1
click at [608, 162] on input "**********" at bounding box center [585, 151] width 74 height 23
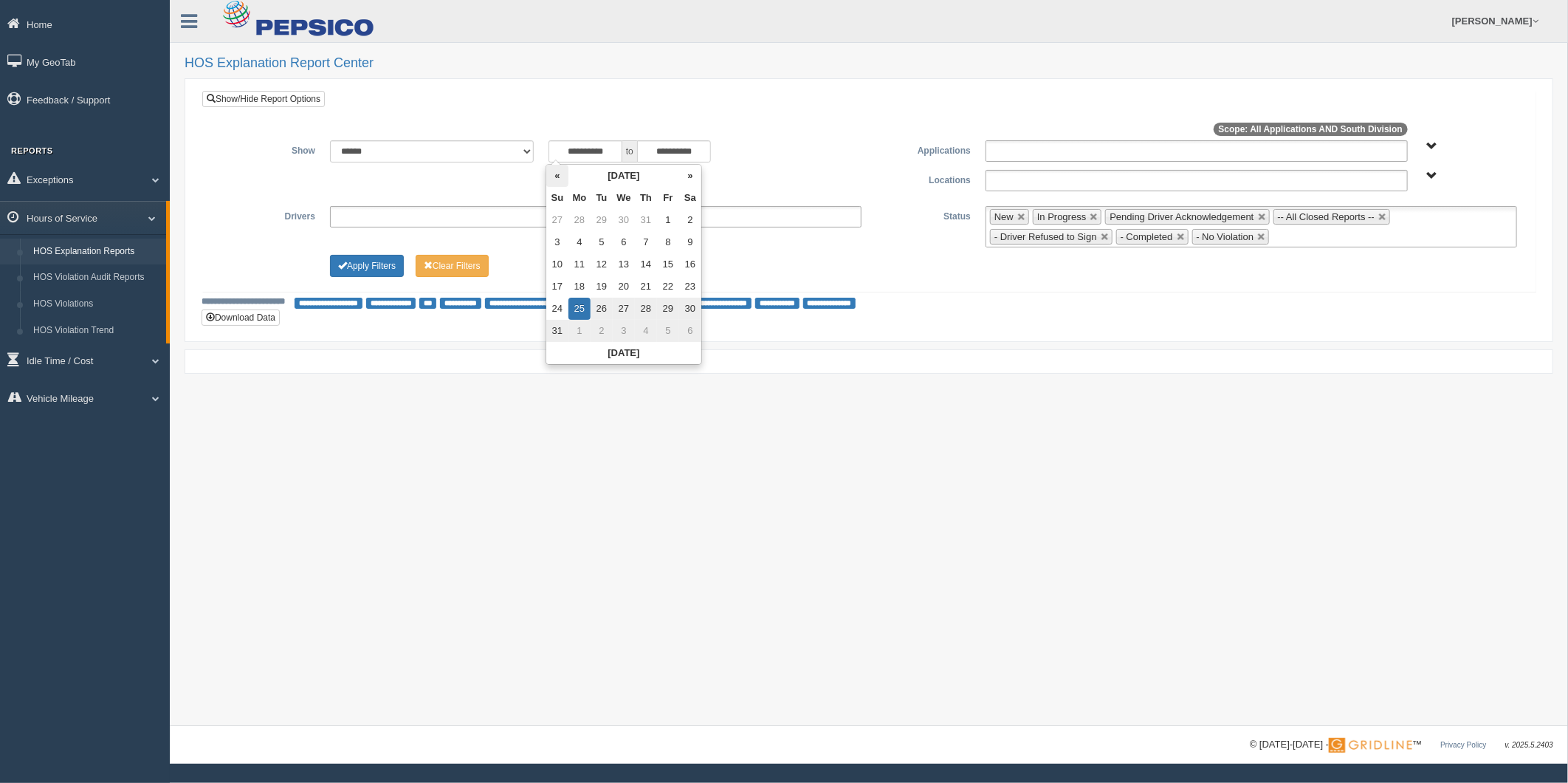
click at [547, 172] on th "«" at bounding box center [558, 176] width 23 height 23
click at [551, 172] on th "«" at bounding box center [560, 176] width 23 height 23
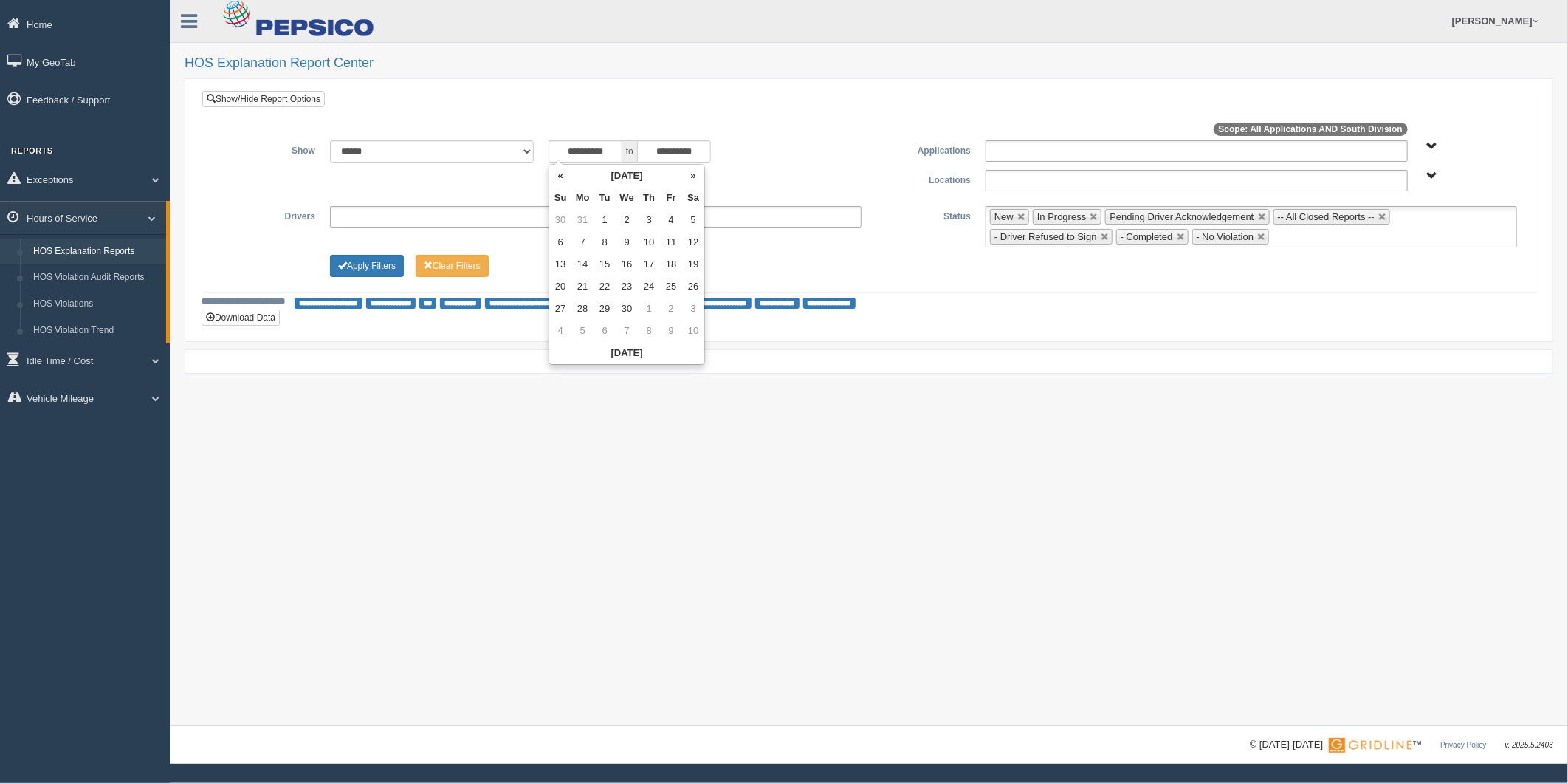
click at [551, 172] on th "«" at bounding box center [560, 176] width 23 height 23
click at [697, 230] on td "1" at bounding box center [693, 220] width 23 height 23
type input "**********"
click at [390, 263] on button "Apply Filters" at bounding box center [367, 266] width 74 height 23
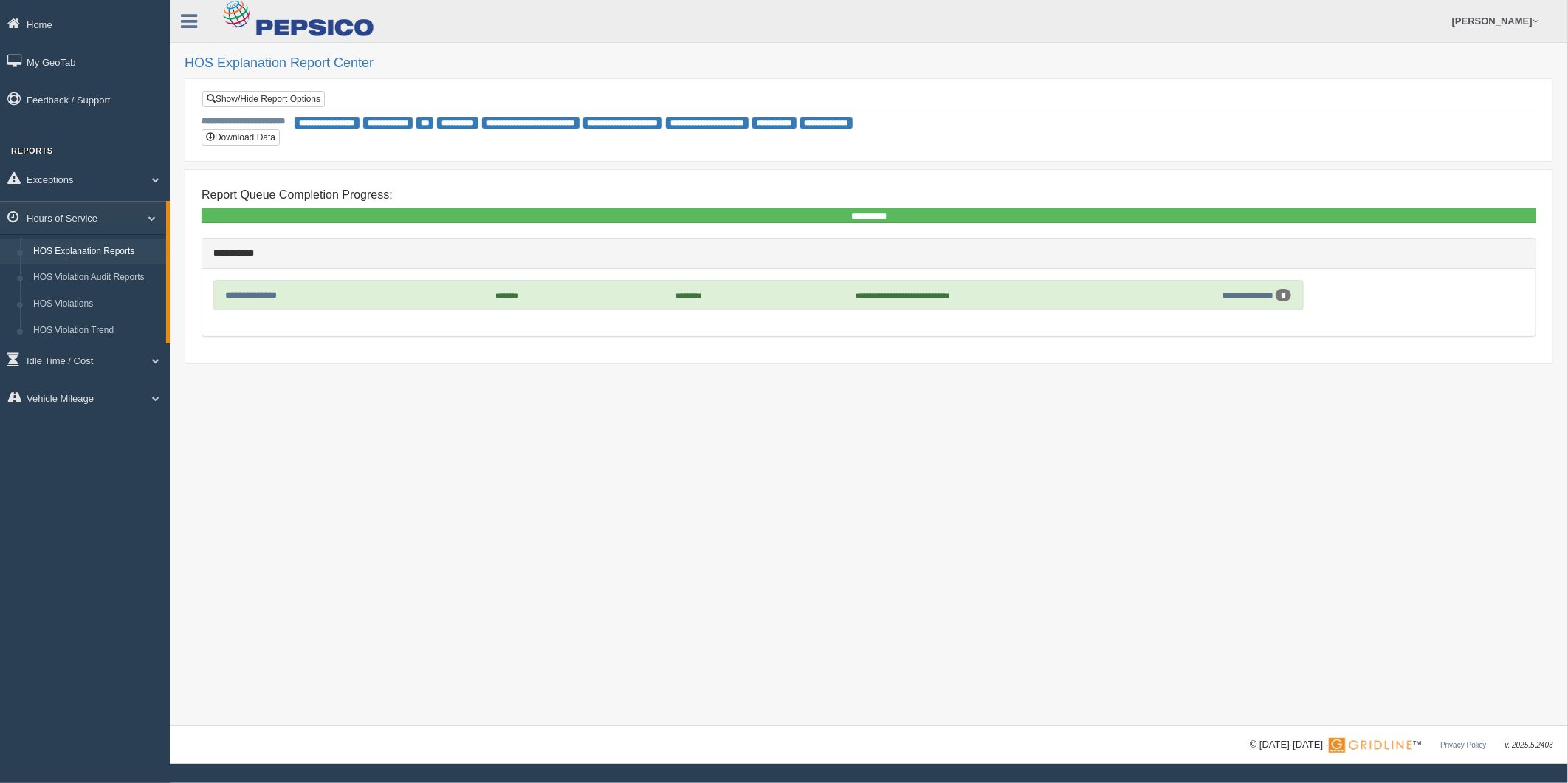
click at [280, 107] on div "**********" at bounding box center [868, 101] width 1333 height 20
click at [292, 104] on link "Show/Hide Report Options" at bounding box center [263, 99] width 123 height 16
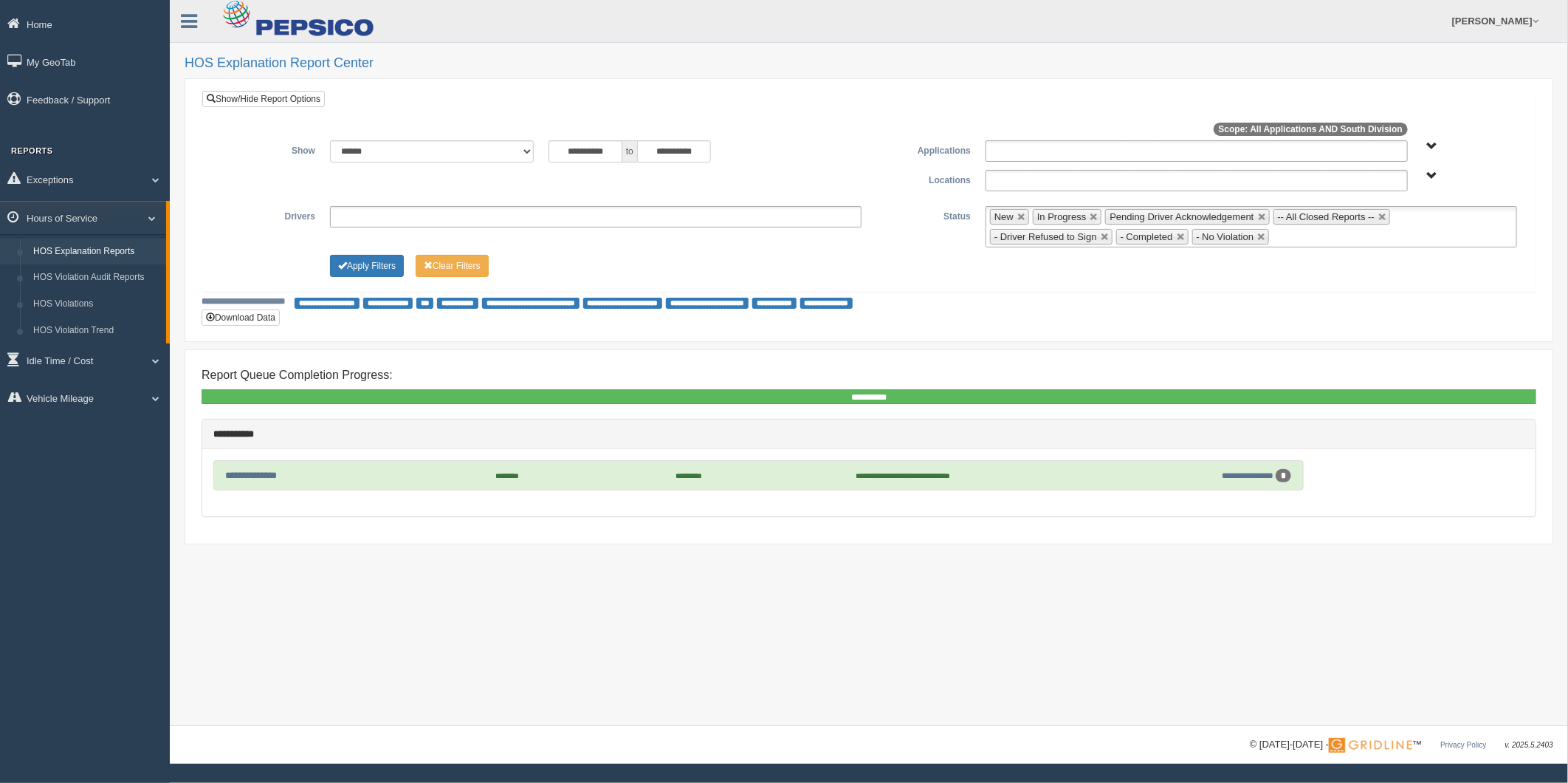
click at [1142, 185] on ul at bounding box center [1197, 181] width 422 height 22
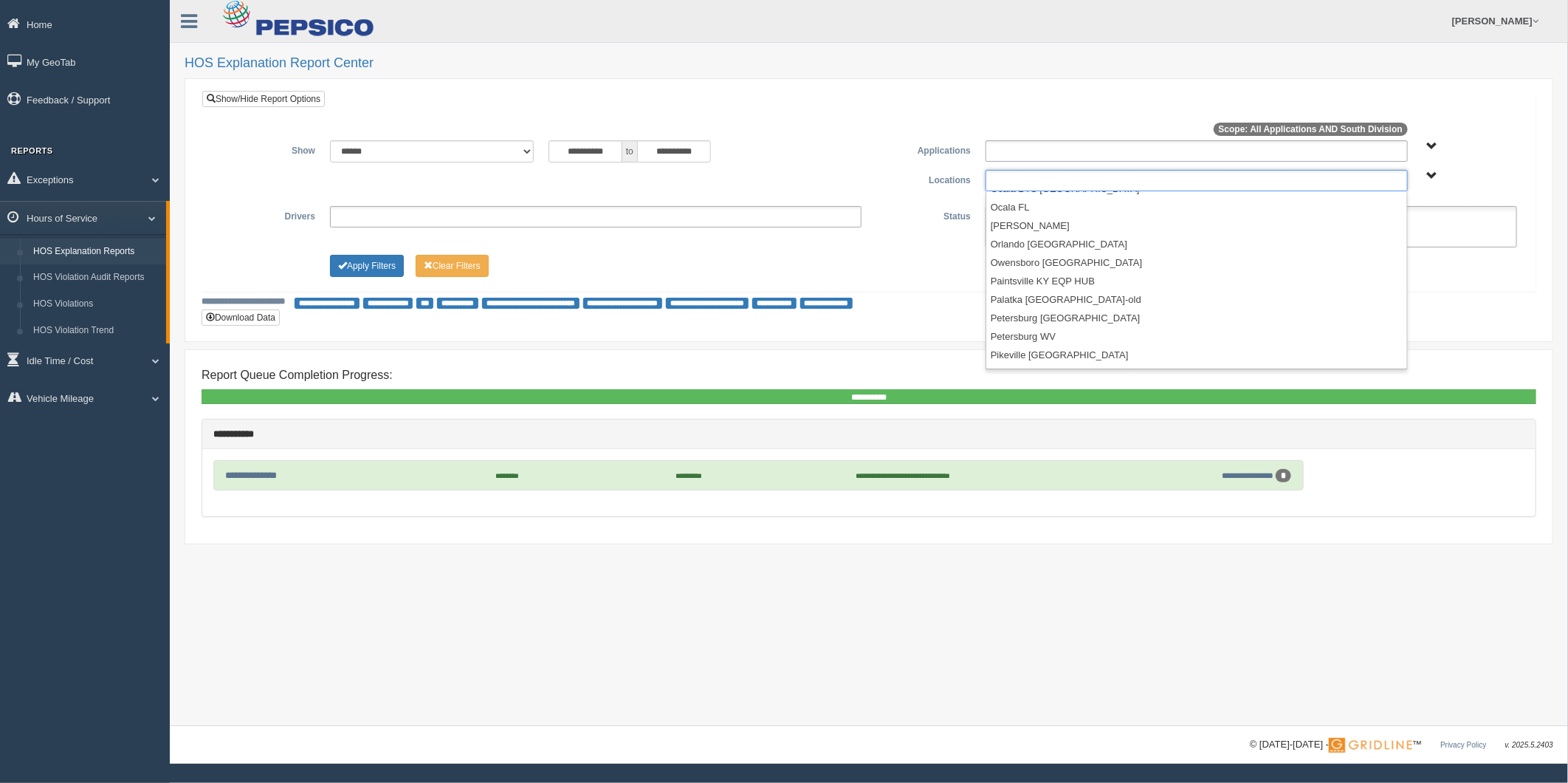
scroll to position [2133, 0]
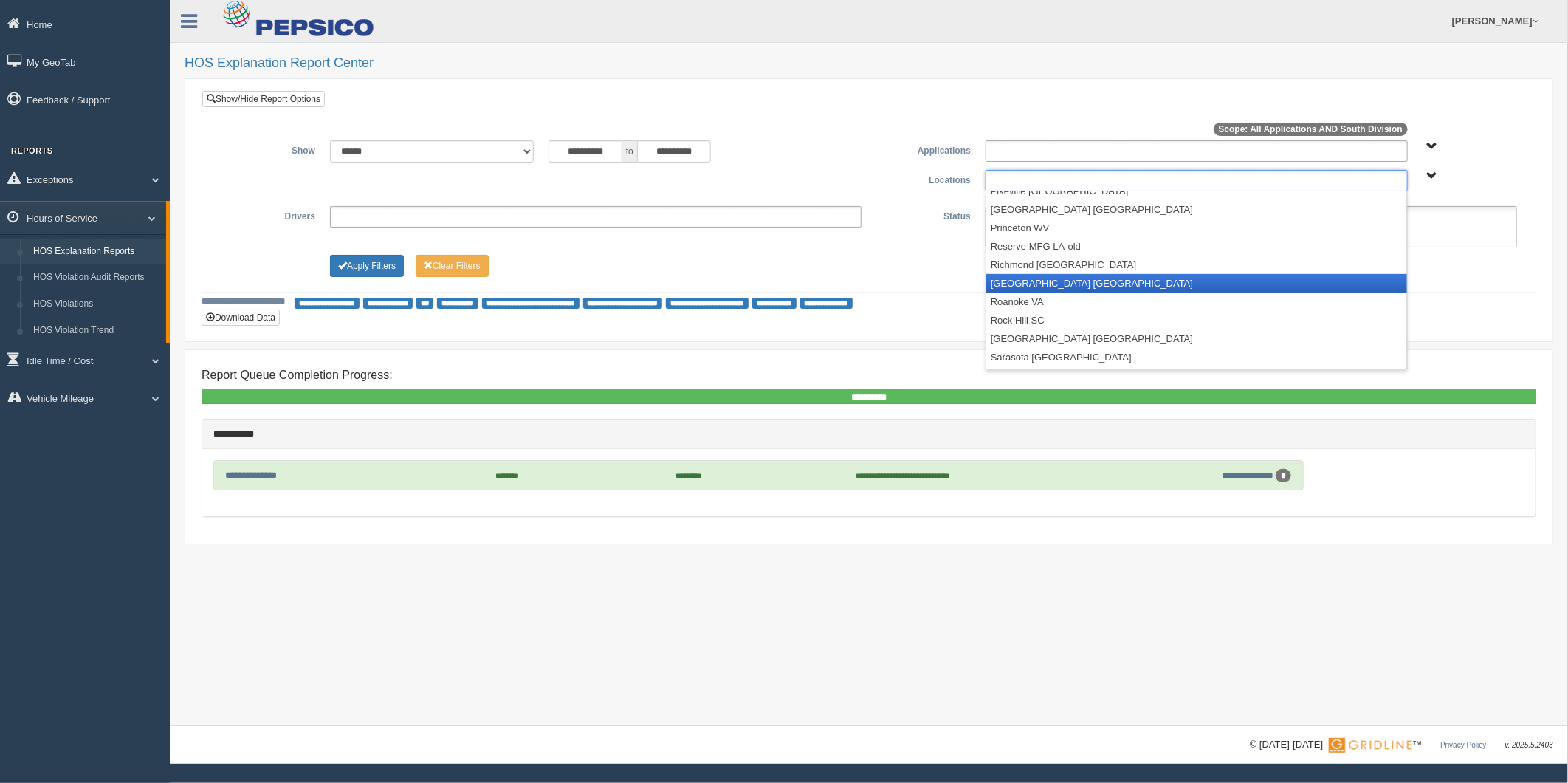
click at [1069, 284] on li "[GEOGRAPHIC_DATA] [GEOGRAPHIC_DATA]" at bounding box center [1197, 284] width 421 height 19
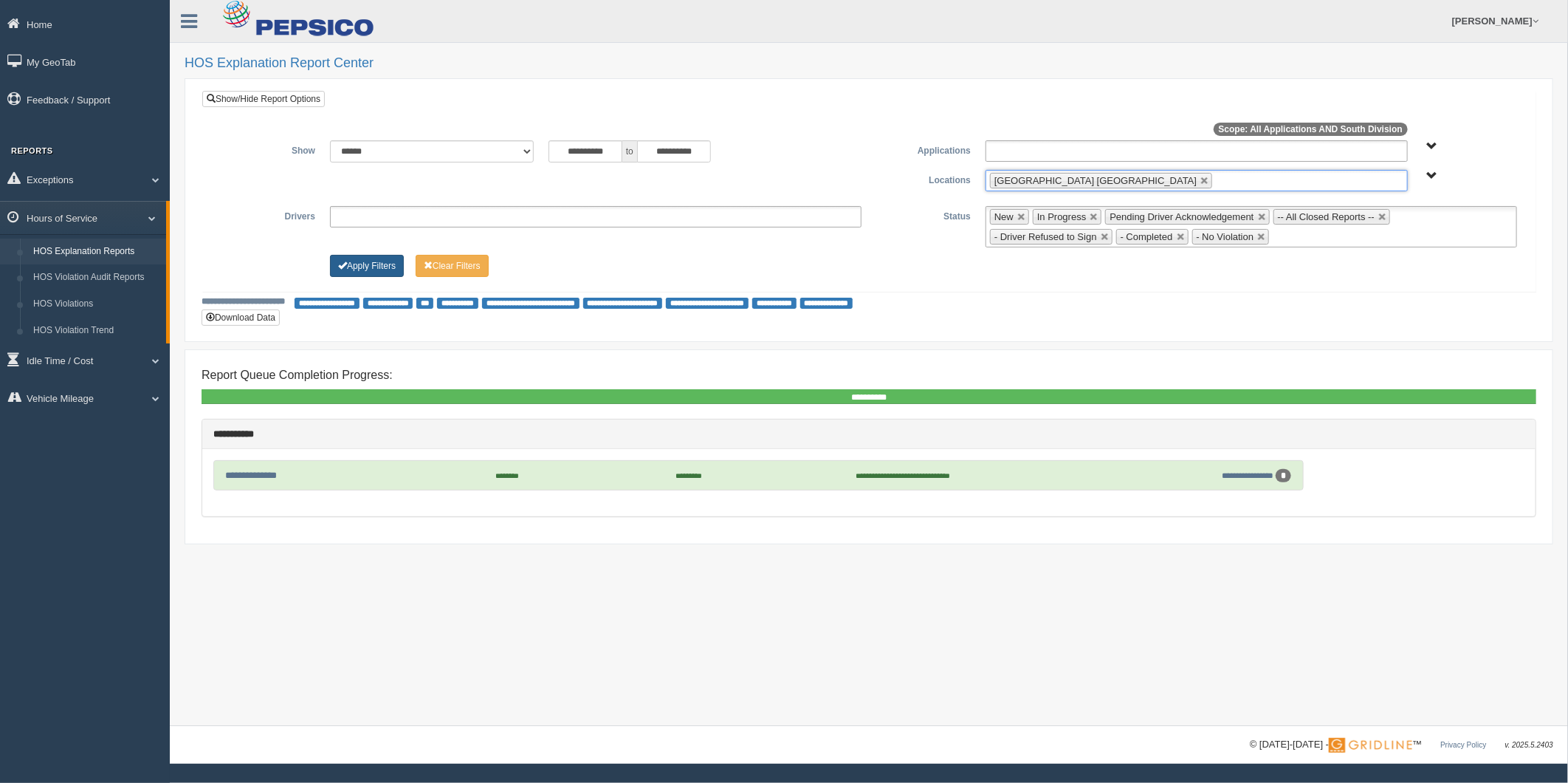
click at [356, 268] on button "Apply Filters" at bounding box center [367, 266] width 74 height 23
